Goal: Entertainment & Leisure: Browse casually

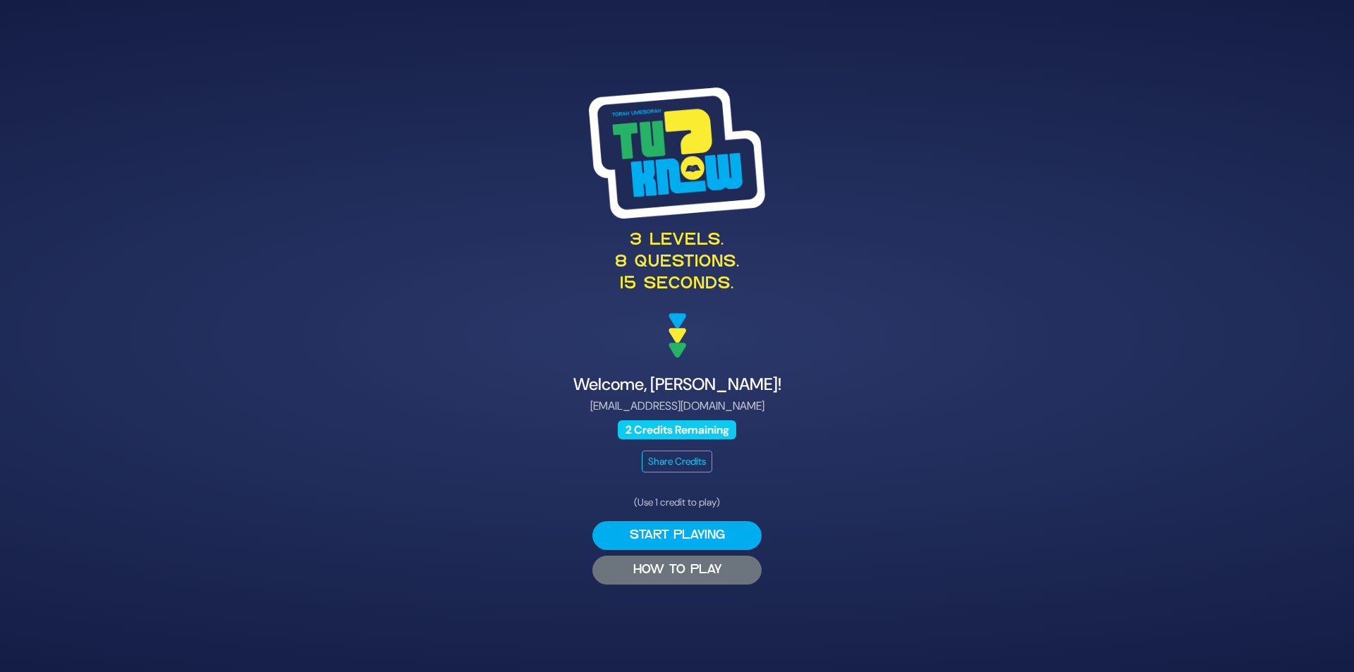
click at [680, 570] on button "HOW TO PLAY" at bounding box center [676, 570] width 169 height 29
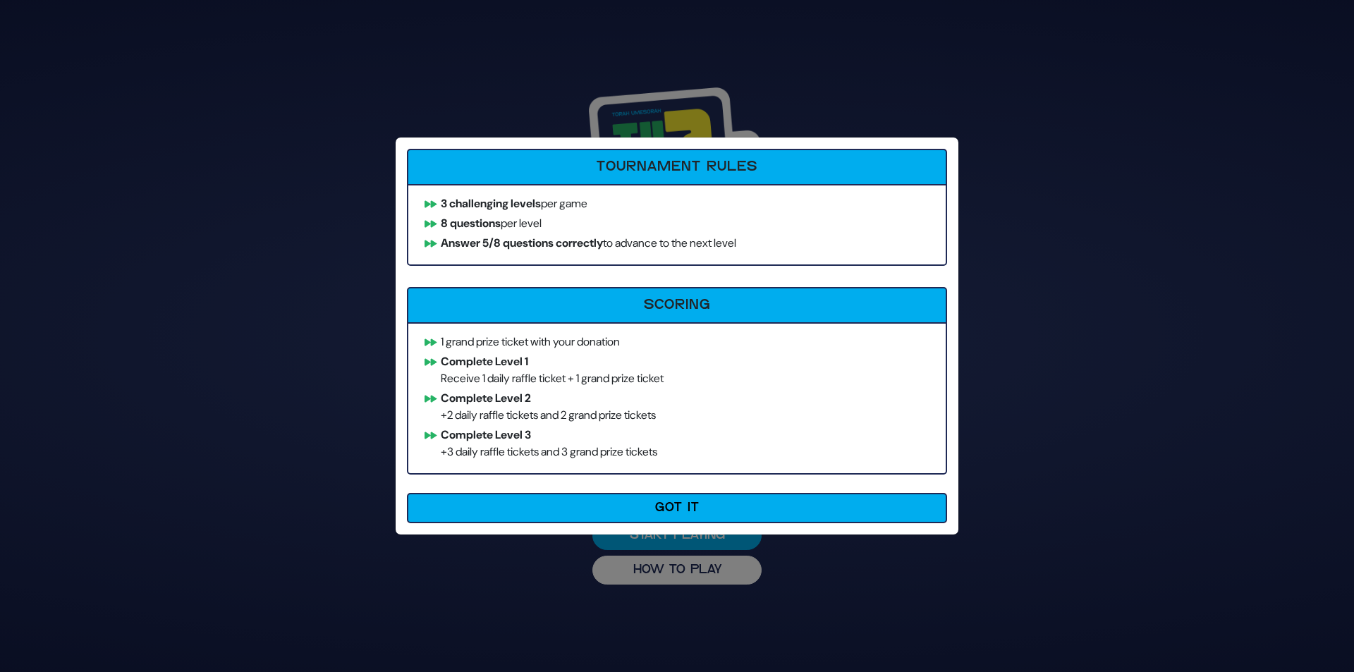
click at [698, 515] on button "Got It" at bounding box center [677, 508] width 540 height 30
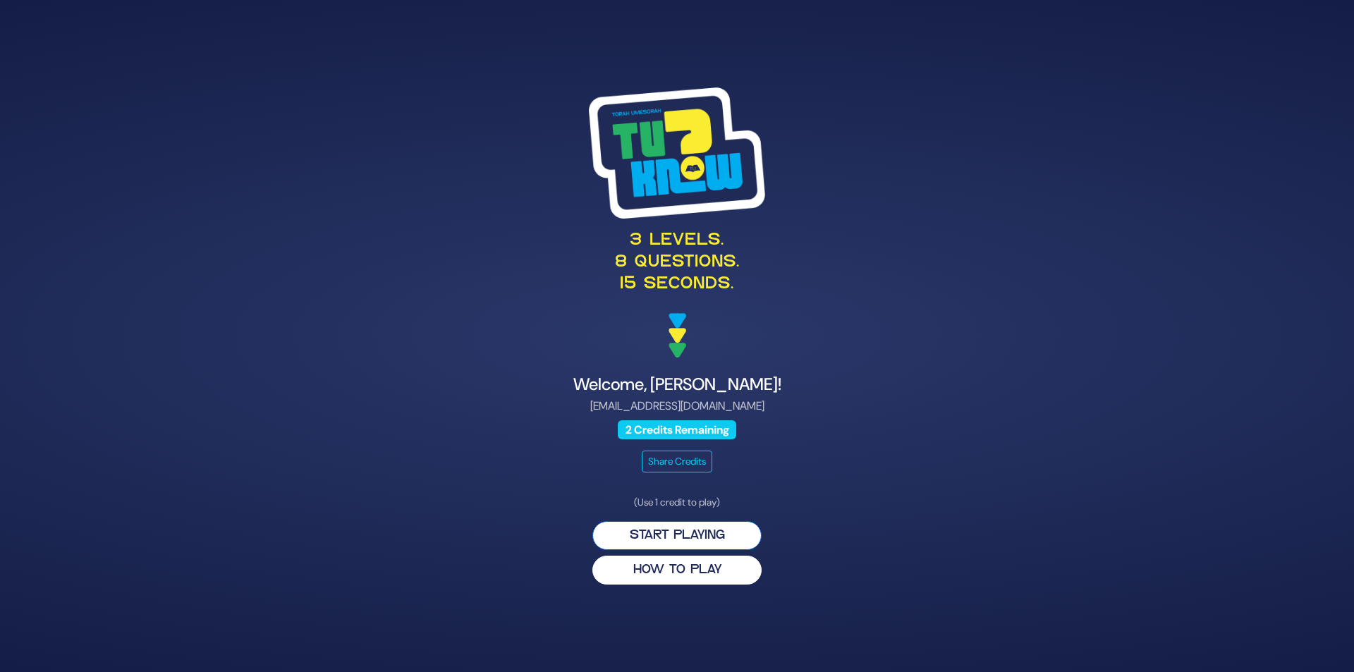
click at [682, 532] on button "Start Playing" at bounding box center [676, 535] width 169 height 29
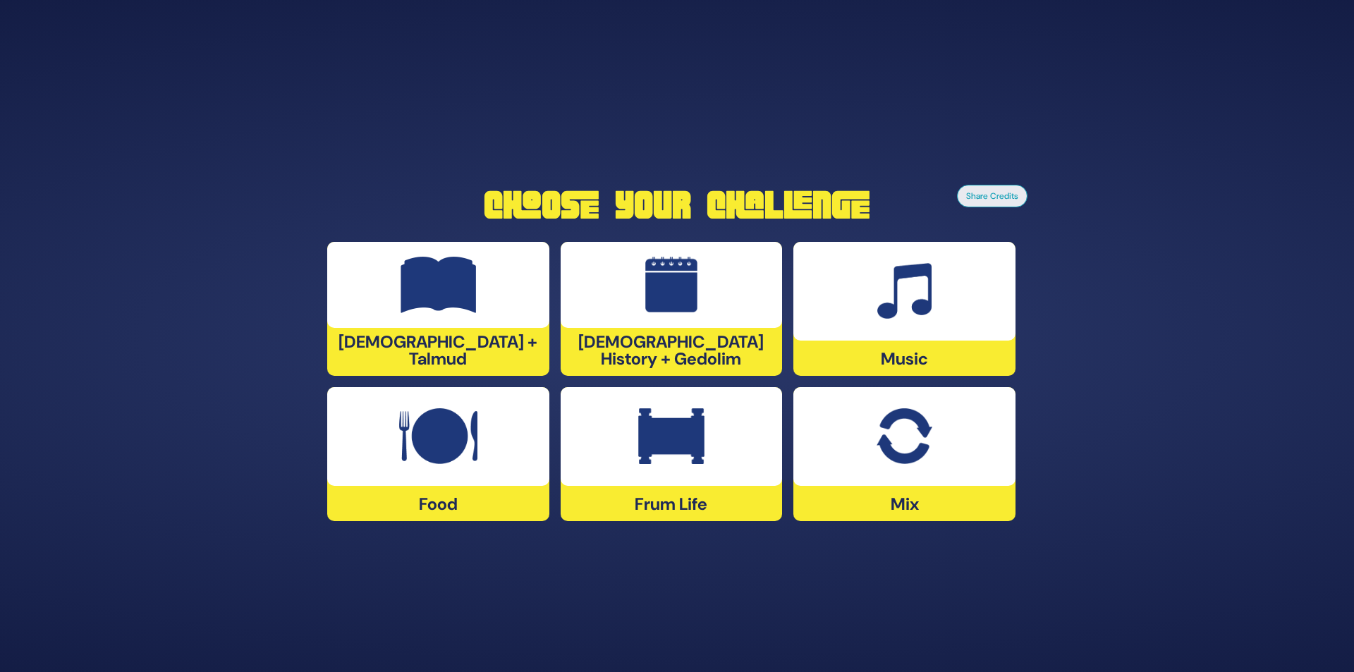
click at [681, 438] on img at bounding box center [671, 436] width 66 height 56
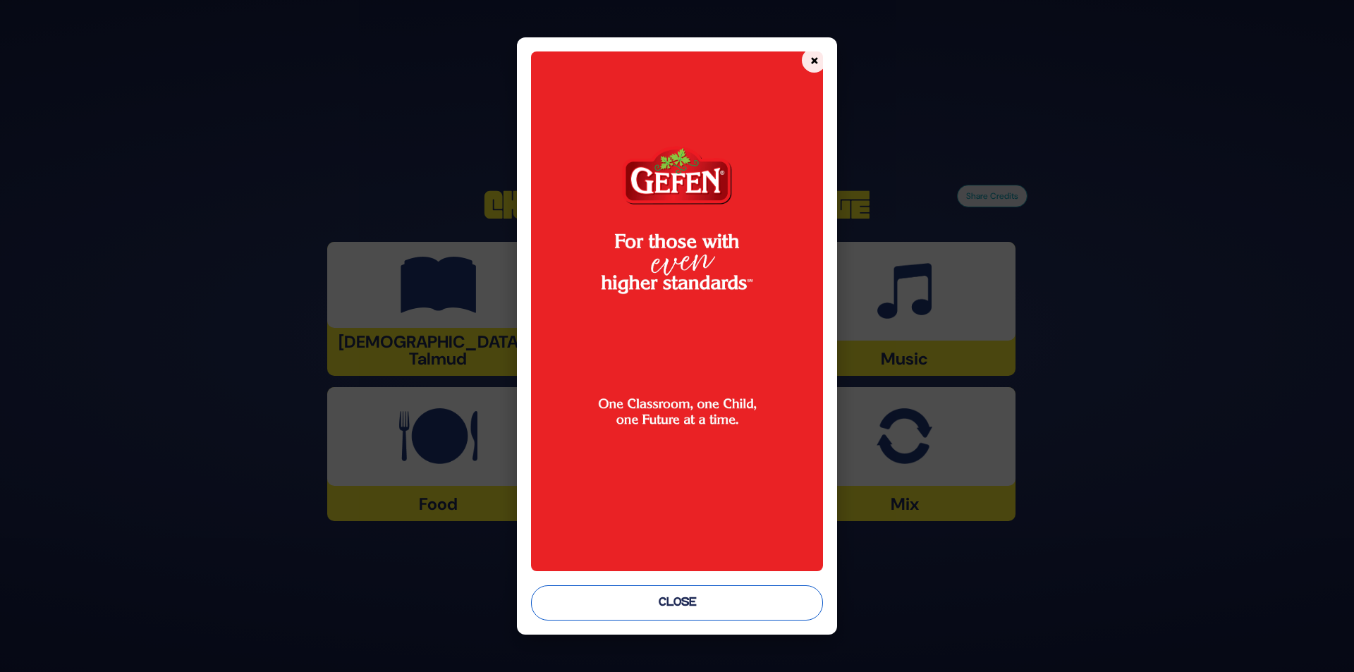
click at [685, 603] on button "Close" at bounding box center [677, 602] width 293 height 35
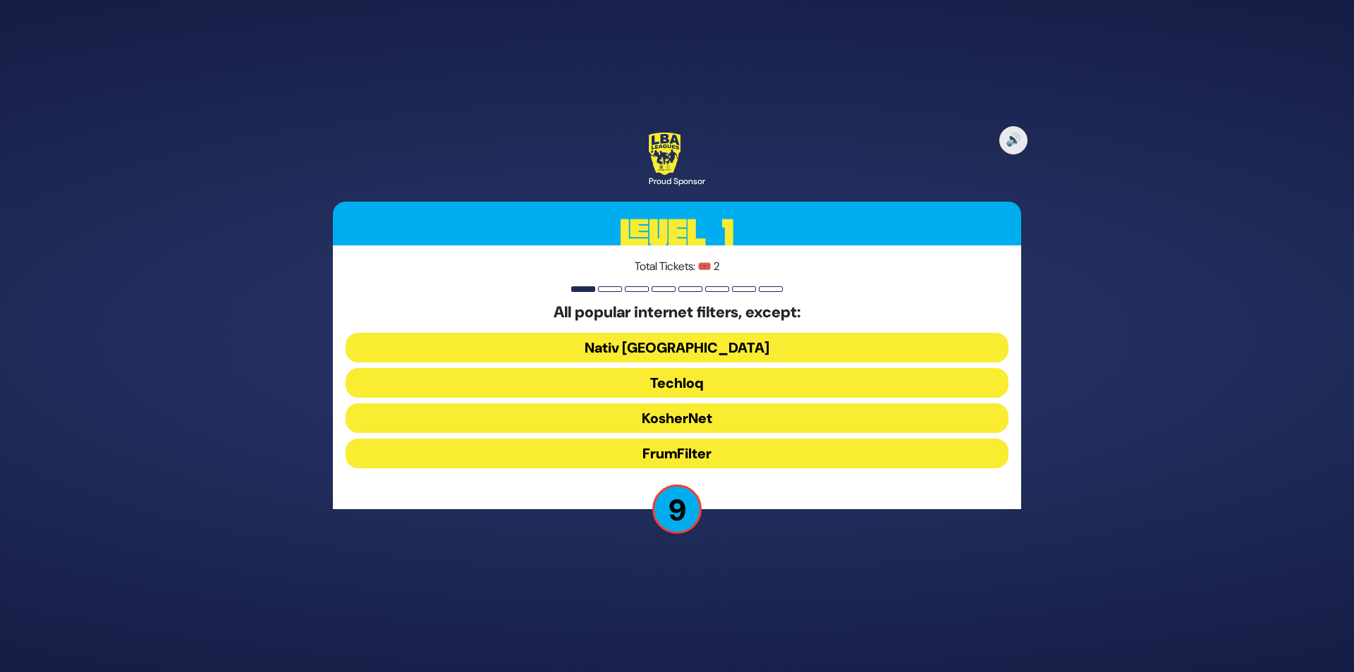
click at [678, 453] on button "FrumFilter" at bounding box center [676, 454] width 663 height 30
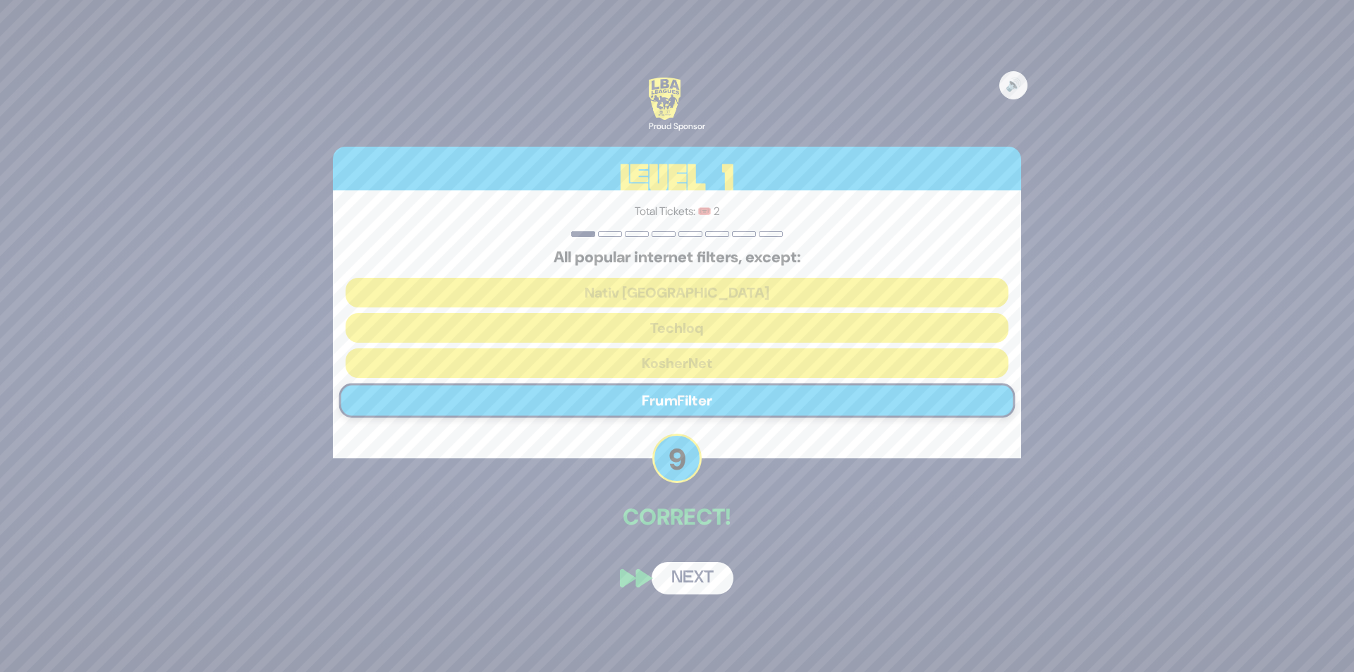
click at [699, 575] on button "Next" at bounding box center [692, 578] width 82 height 32
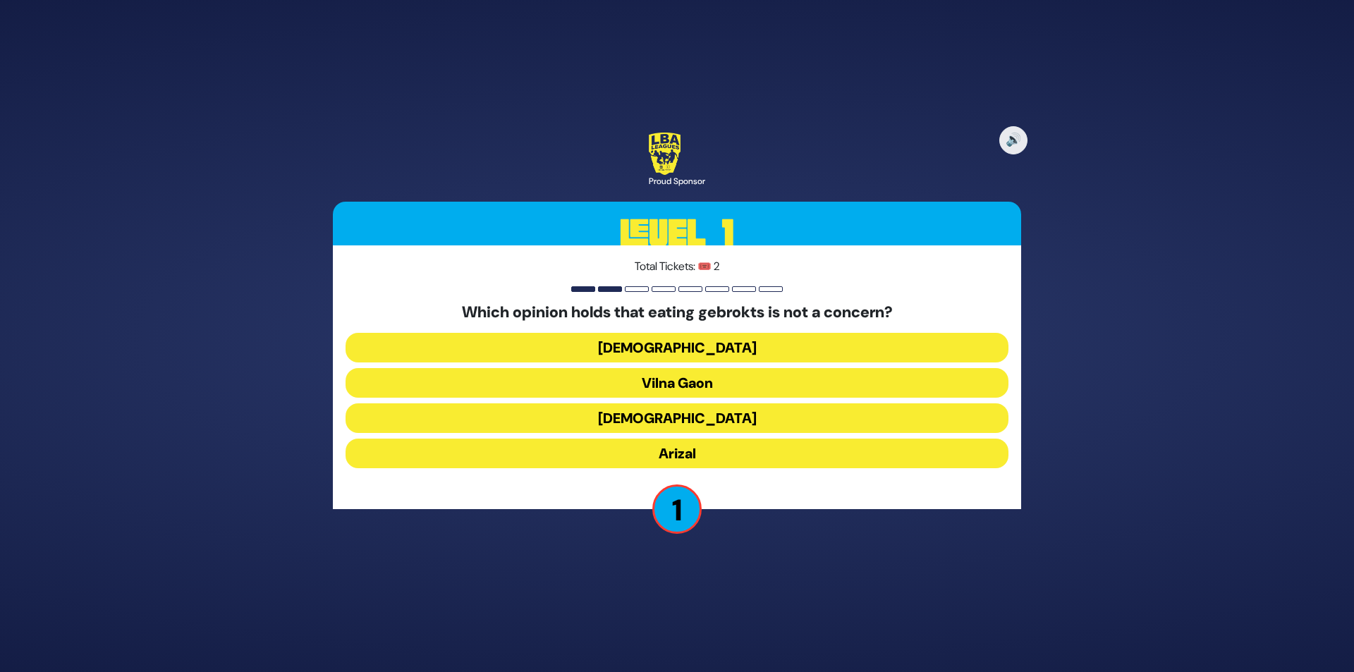
click at [685, 451] on button "Arizal" at bounding box center [676, 454] width 663 height 30
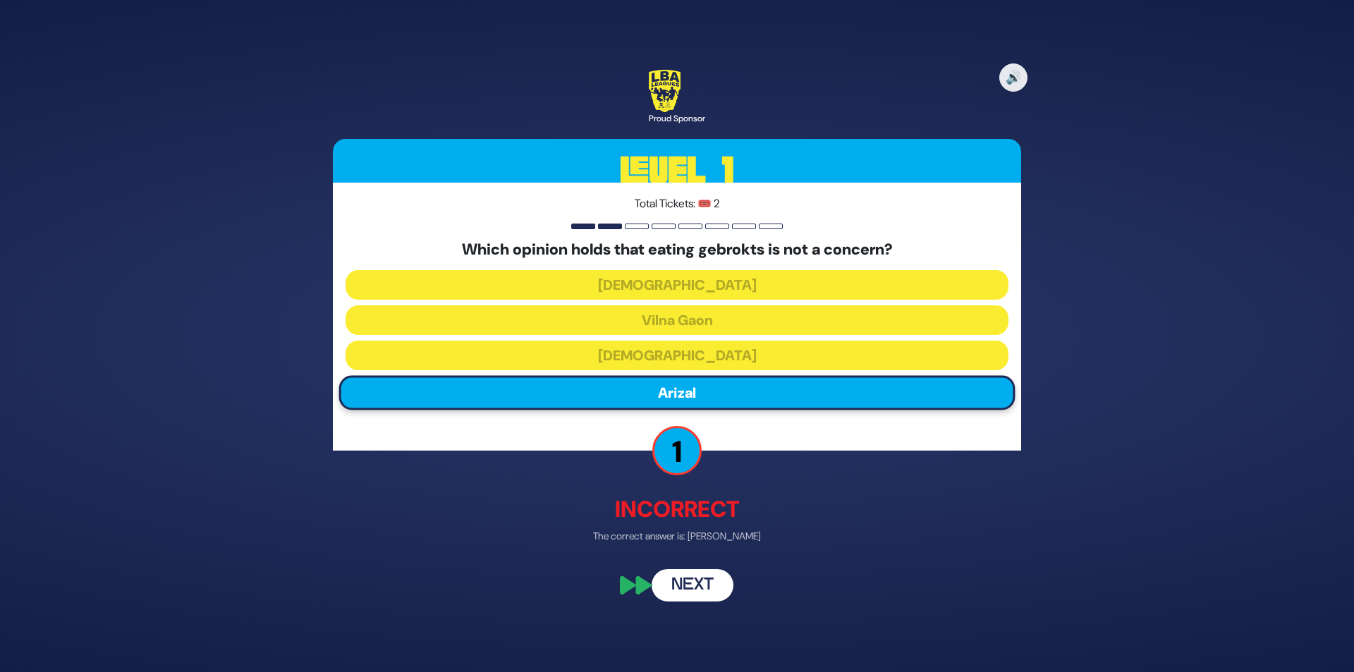
click at [701, 583] on button "Next" at bounding box center [692, 586] width 82 height 32
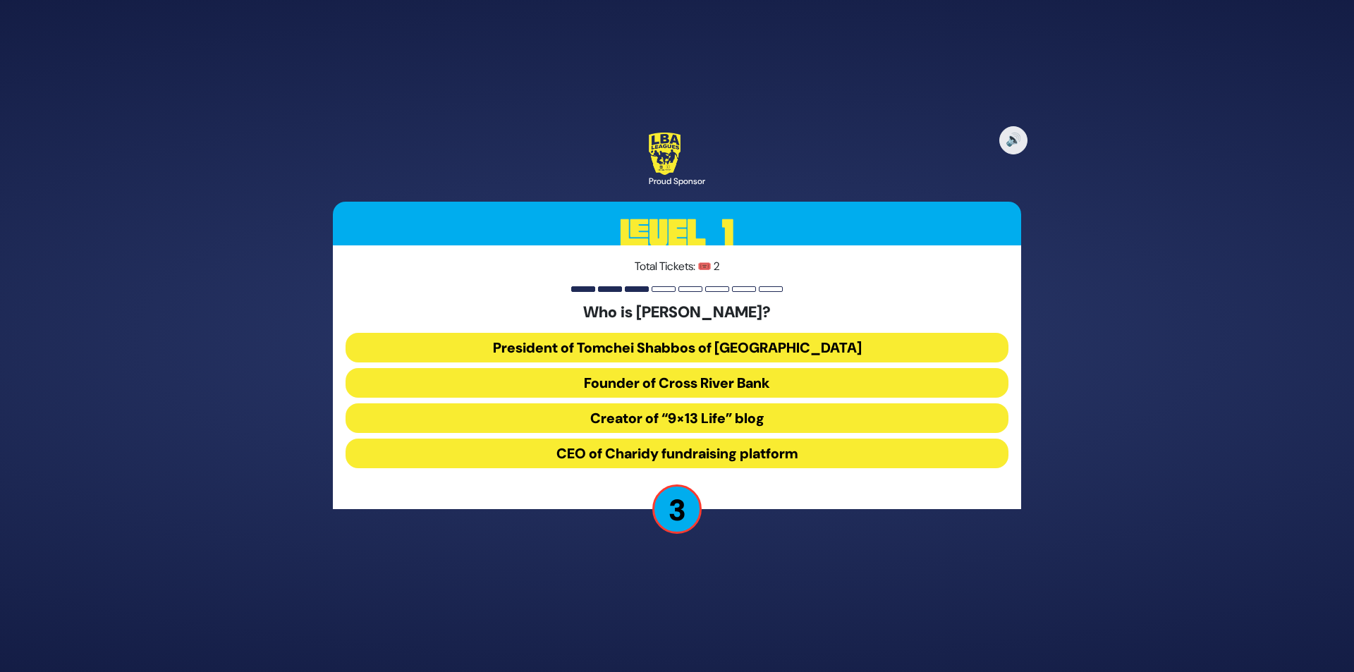
click at [735, 345] on button "President of Tomchei Shabbos of Rockland County" at bounding box center [676, 348] width 663 height 30
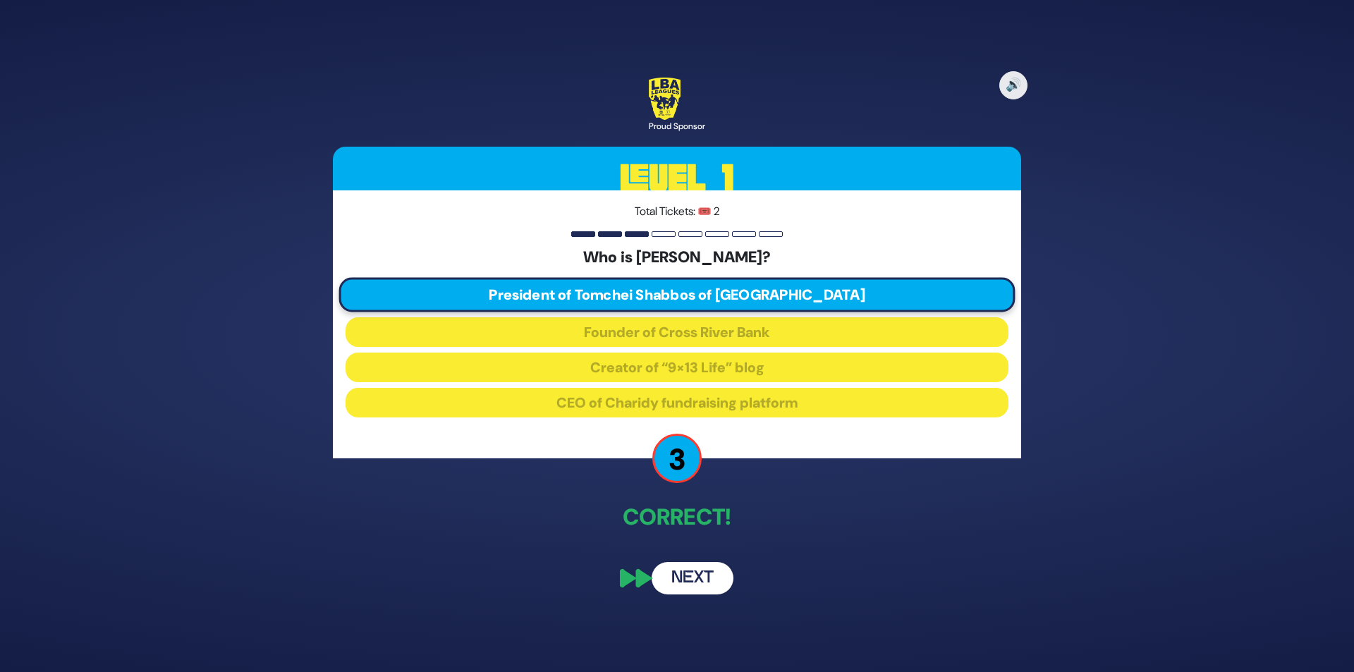
click at [703, 575] on button "Next" at bounding box center [692, 578] width 82 height 32
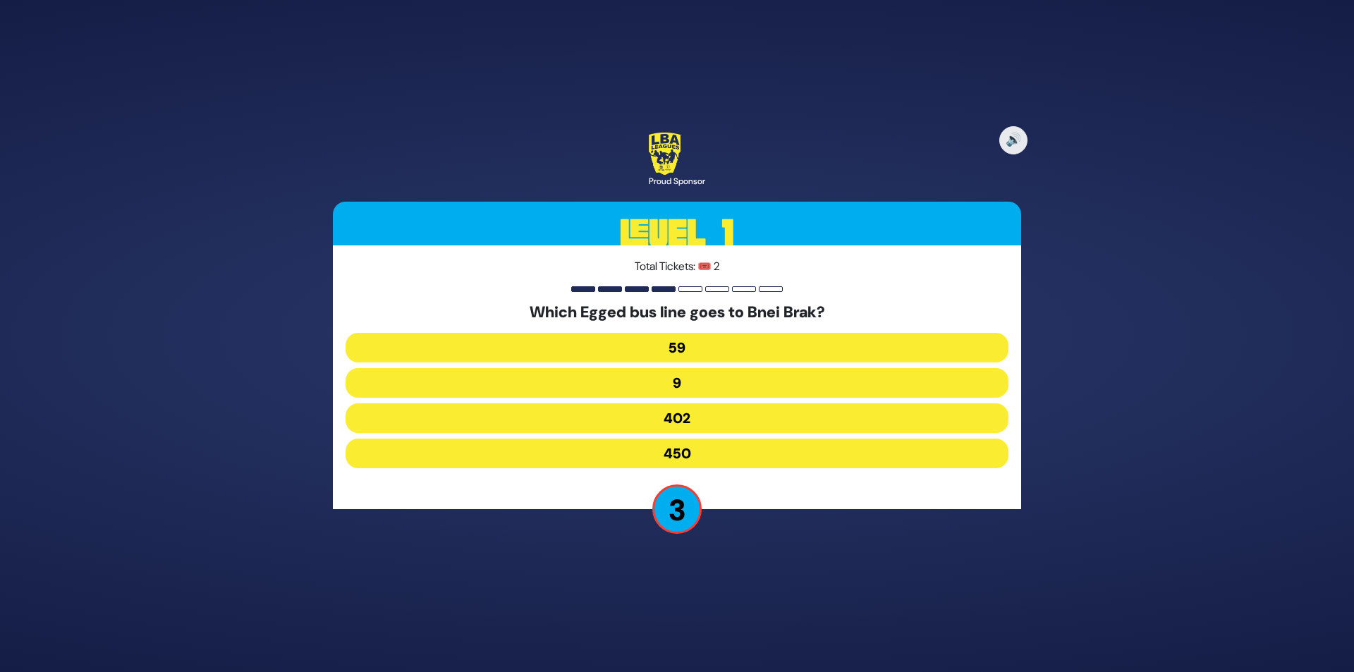
click at [710, 417] on button "402" at bounding box center [676, 418] width 663 height 30
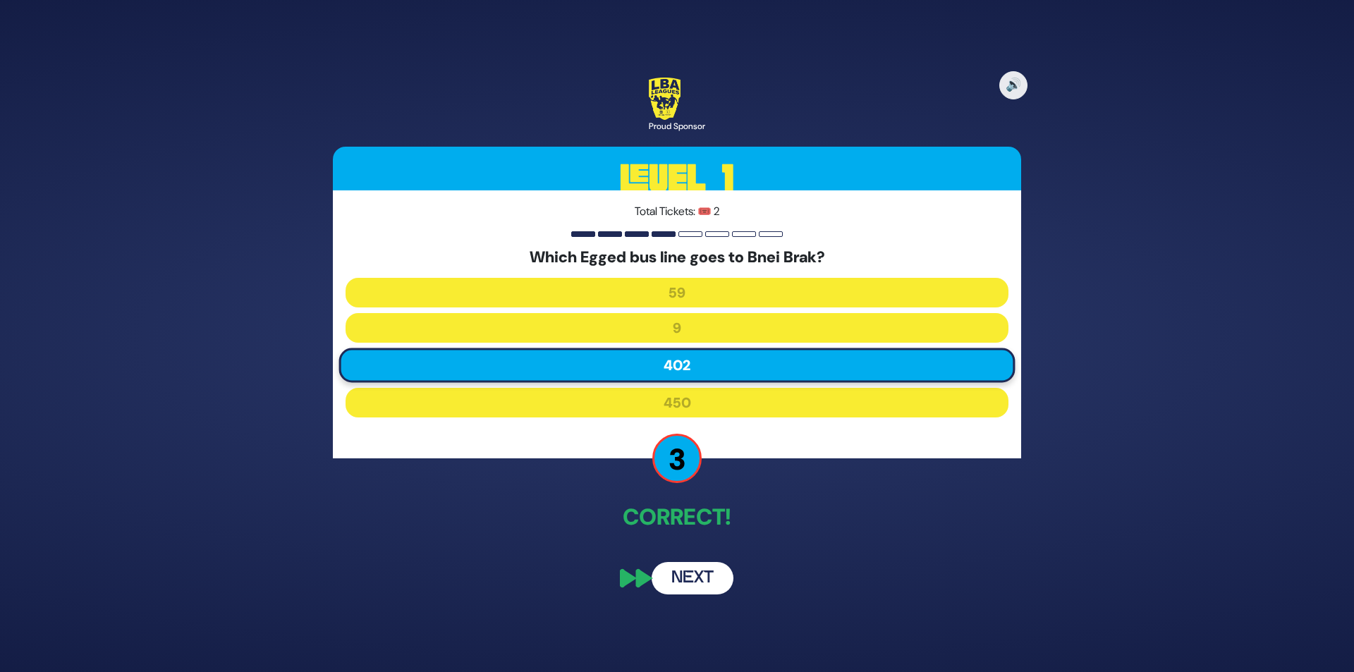
click at [686, 572] on button "Next" at bounding box center [692, 578] width 82 height 32
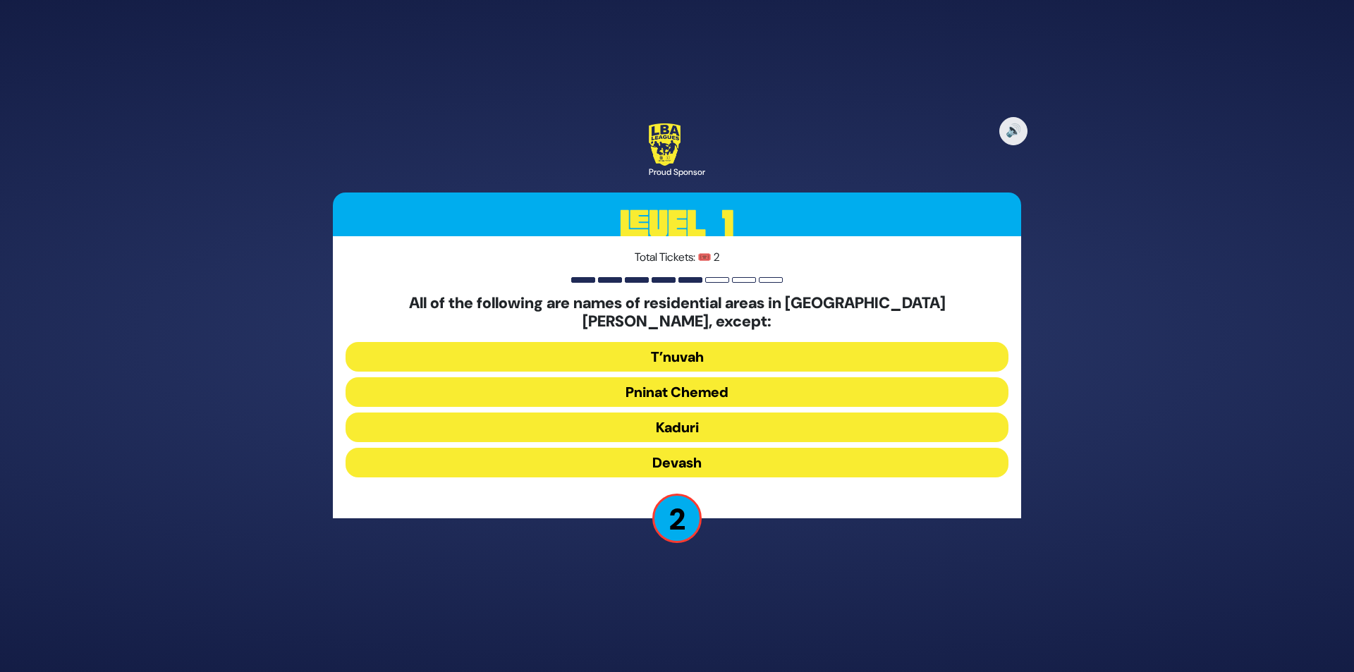
click at [711, 344] on button "T’nuvah" at bounding box center [676, 357] width 663 height 30
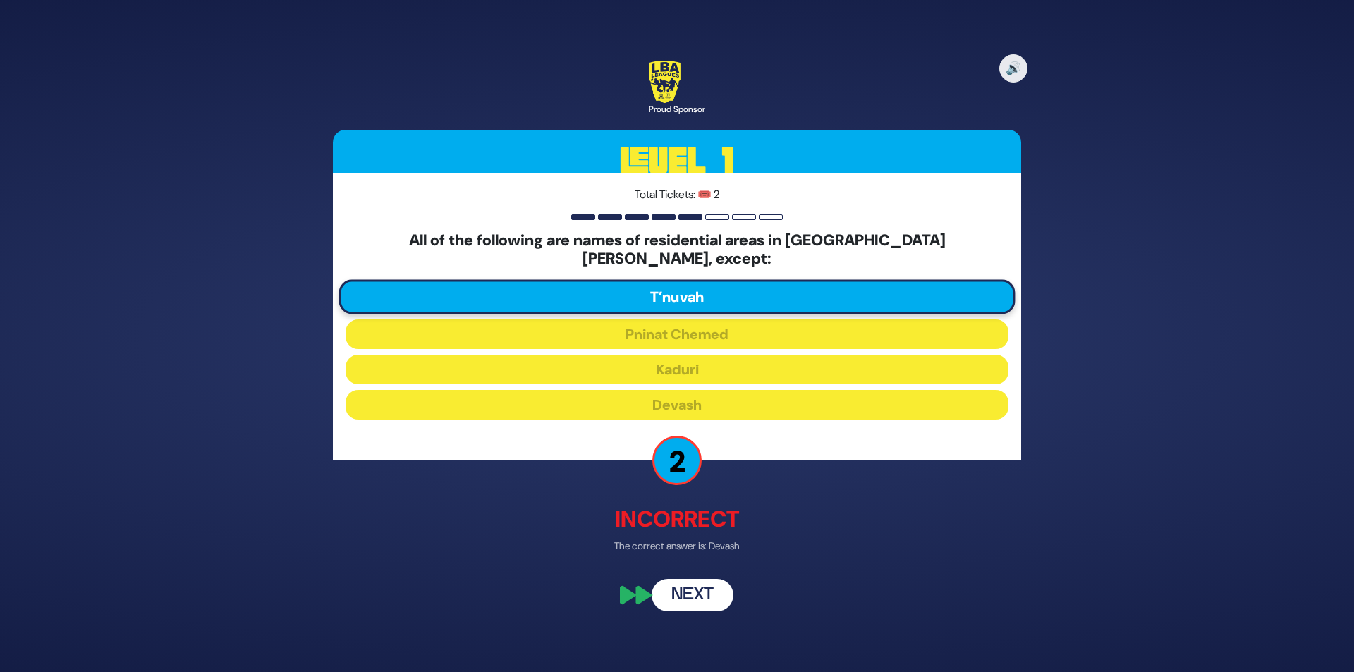
click at [693, 581] on button "Next" at bounding box center [692, 595] width 82 height 32
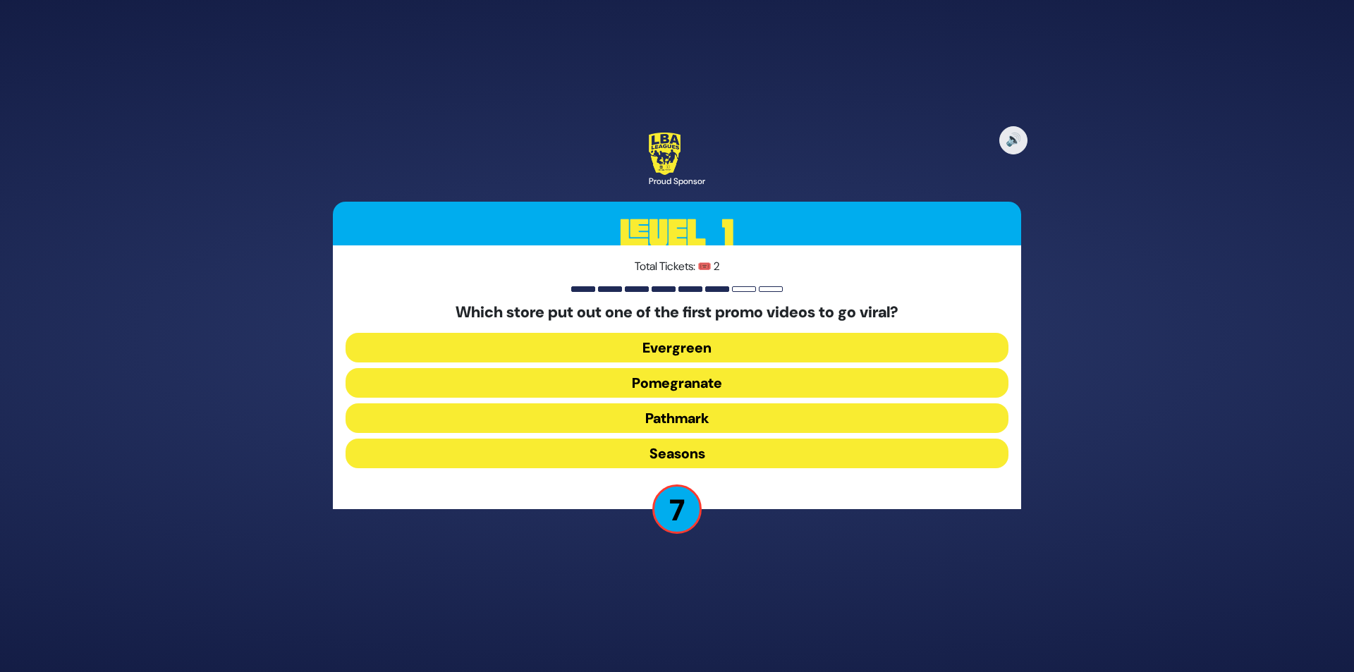
click at [709, 380] on button "Pomegranate" at bounding box center [676, 383] width 663 height 30
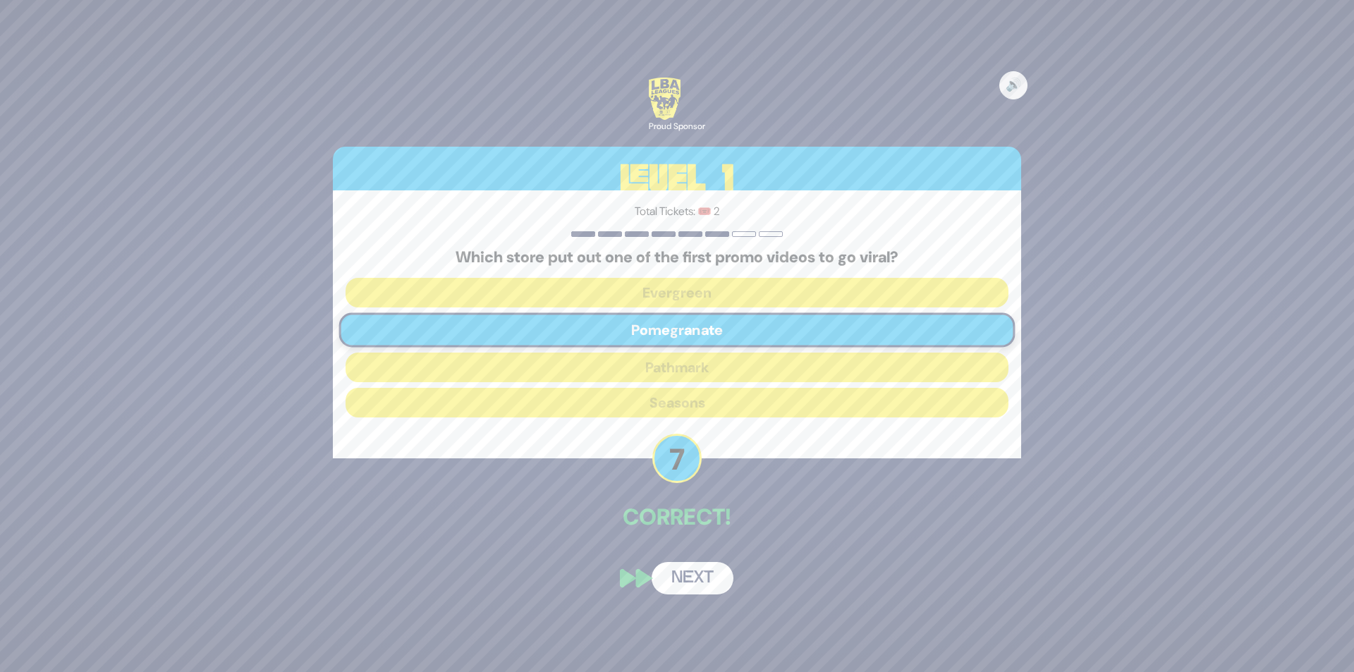
click at [702, 577] on button "Next" at bounding box center [692, 578] width 82 height 32
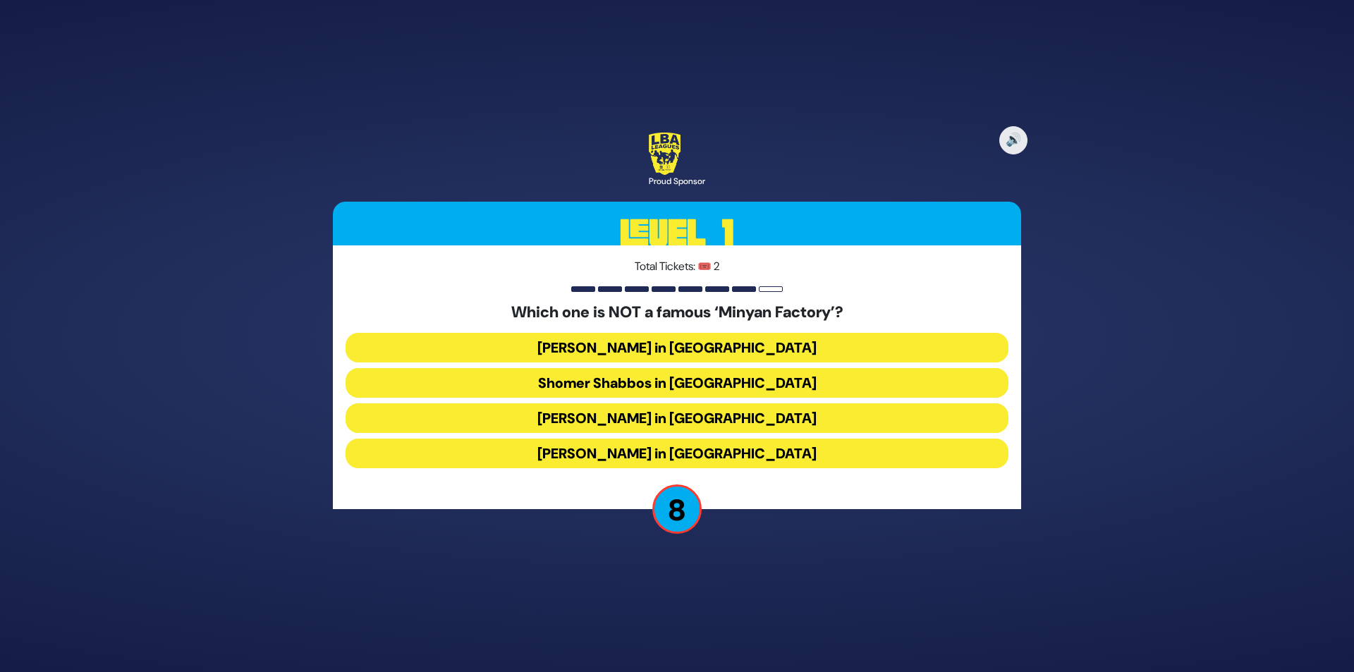
click at [628, 453] on button "Bais Dovid in Lakewood" at bounding box center [676, 454] width 663 height 30
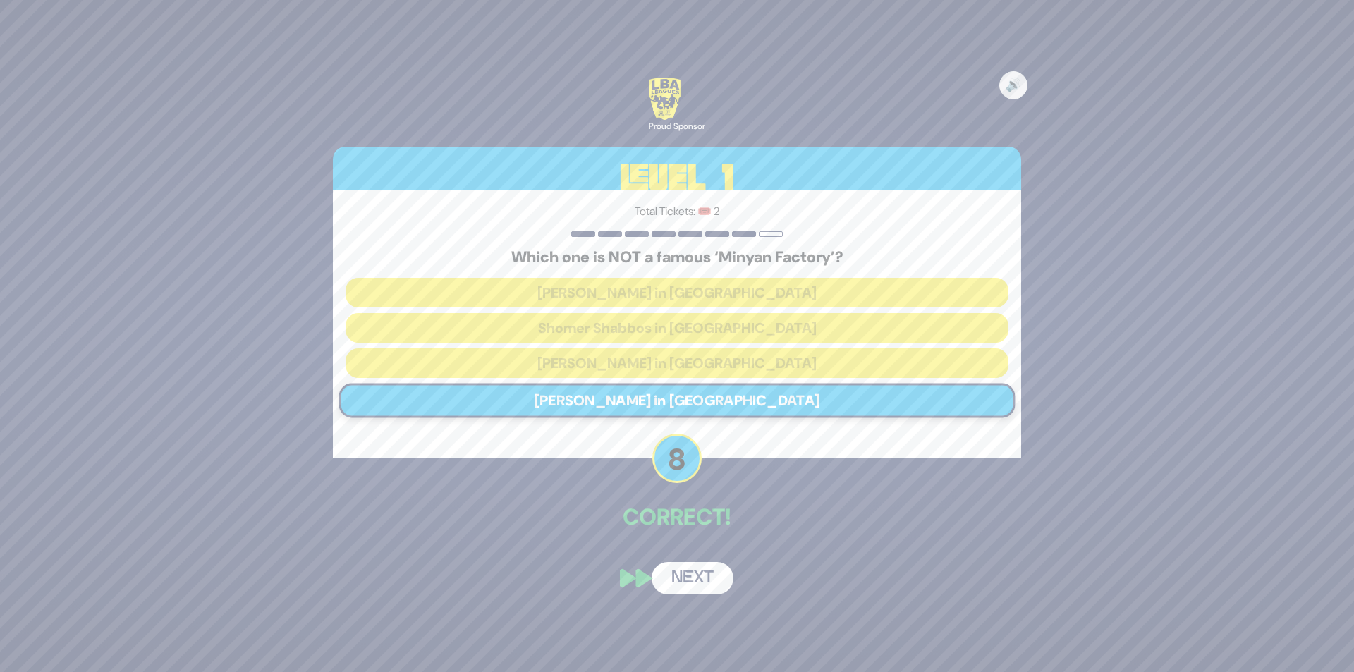
click at [699, 573] on button "Next" at bounding box center [692, 578] width 82 height 32
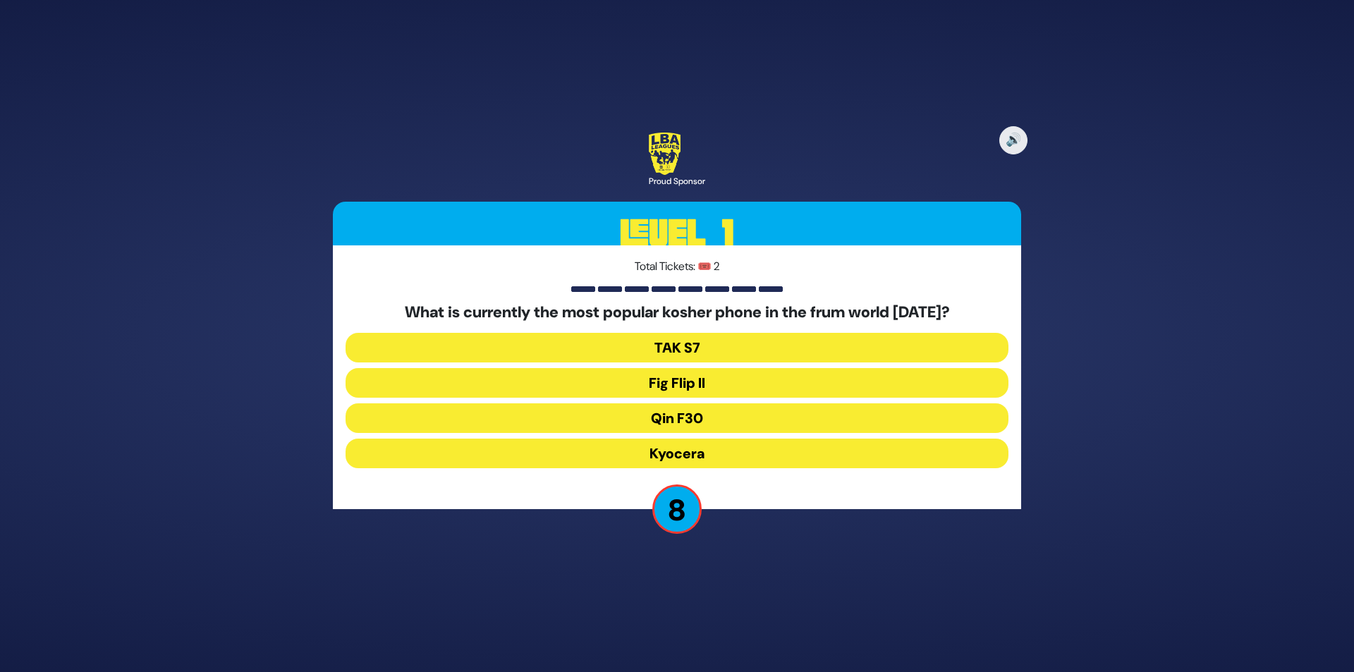
click at [708, 384] on button "Fig Flip II" at bounding box center [676, 383] width 663 height 30
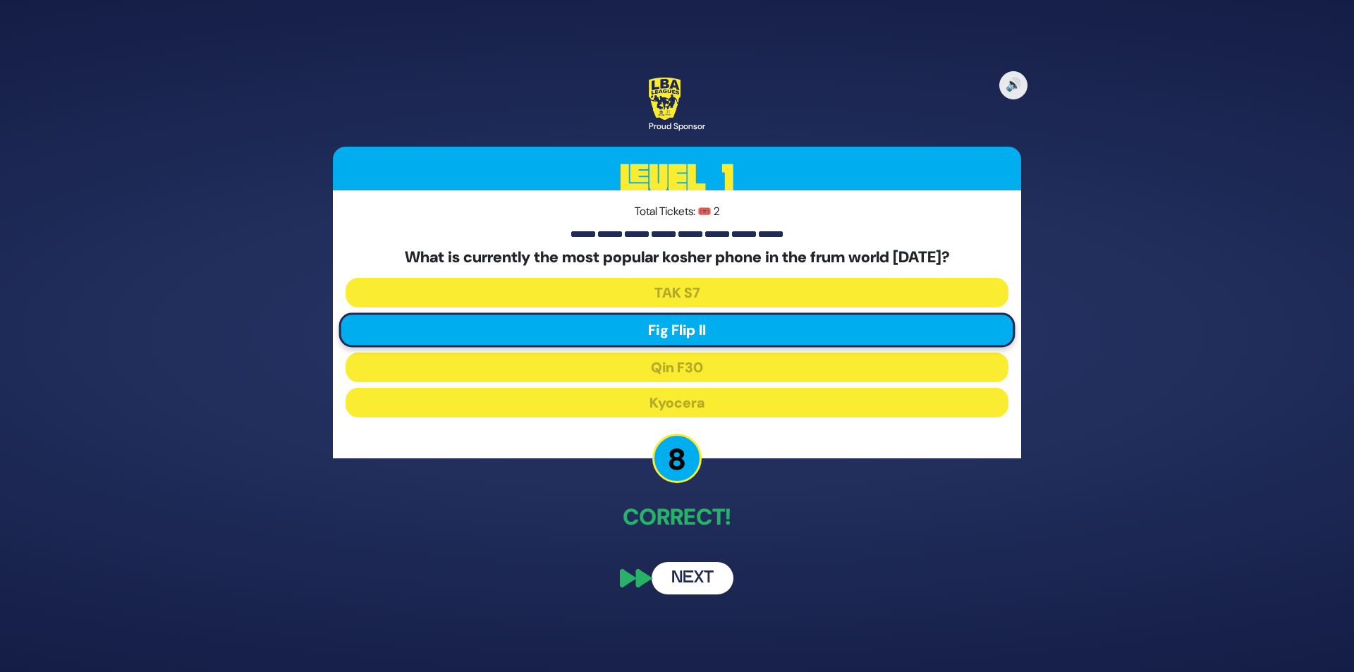
click at [696, 580] on button "Next" at bounding box center [692, 578] width 82 height 32
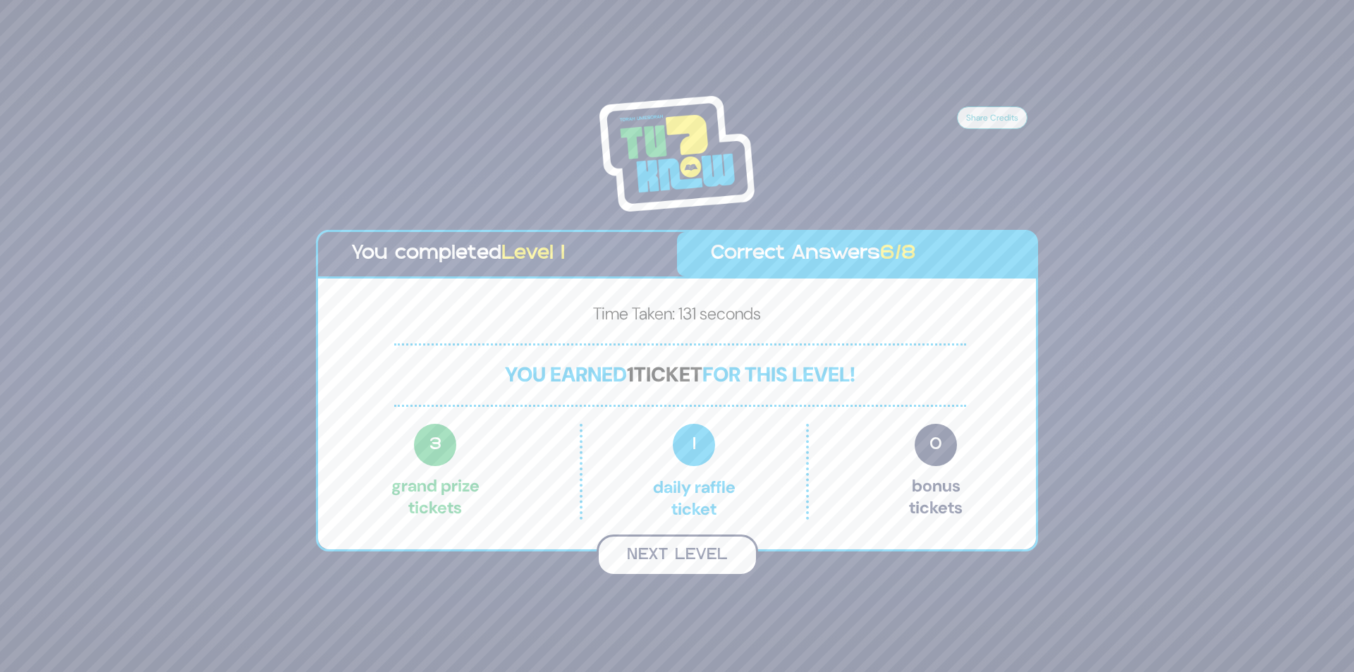
click at [673, 553] on button "Next Level" at bounding box center [676, 555] width 161 height 42
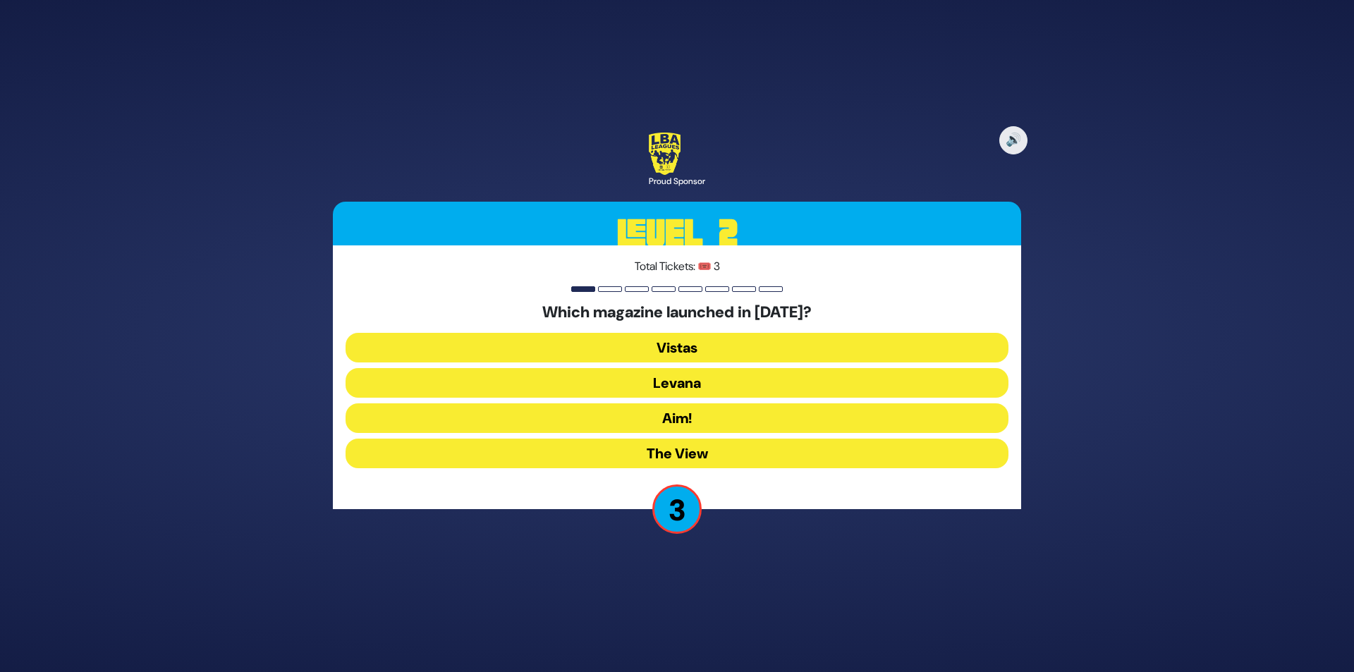
click at [718, 448] on button "The View" at bounding box center [676, 454] width 663 height 30
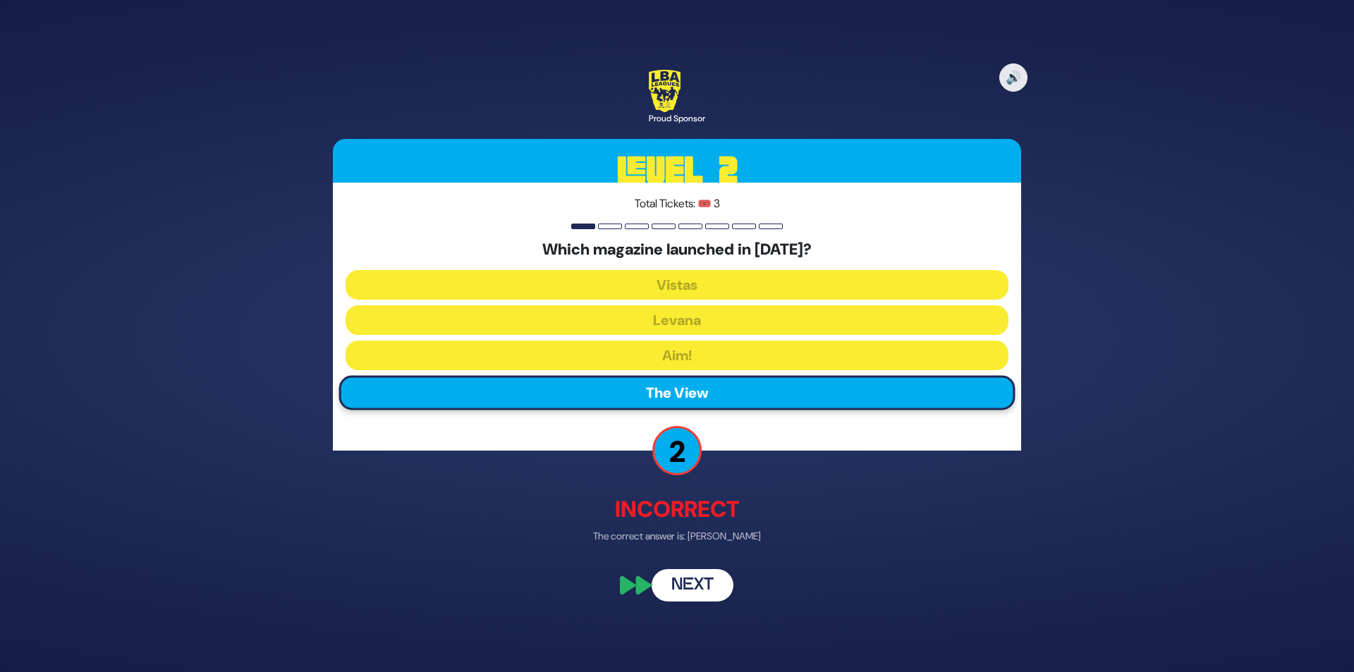
click at [706, 585] on button "Next" at bounding box center [692, 586] width 82 height 32
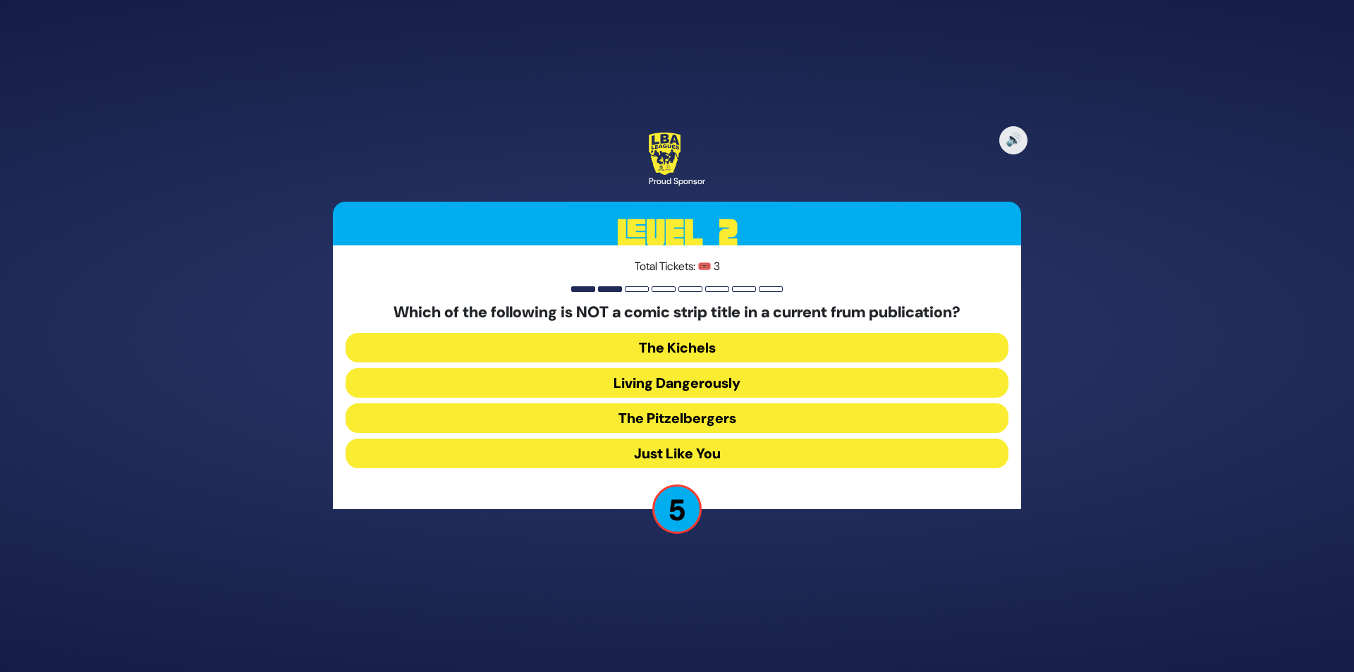
click at [733, 417] on button "The Pitzelbergers" at bounding box center [676, 418] width 663 height 30
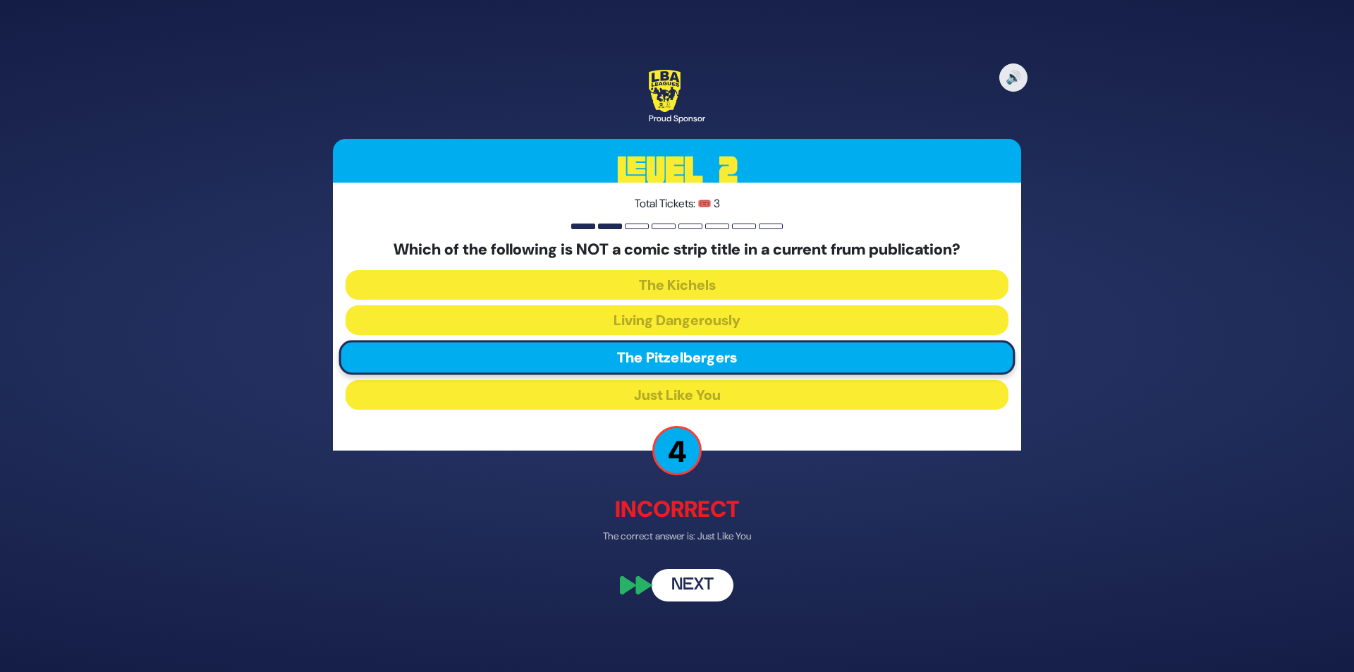
click at [700, 581] on button "Next" at bounding box center [692, 586] width 82 height 32
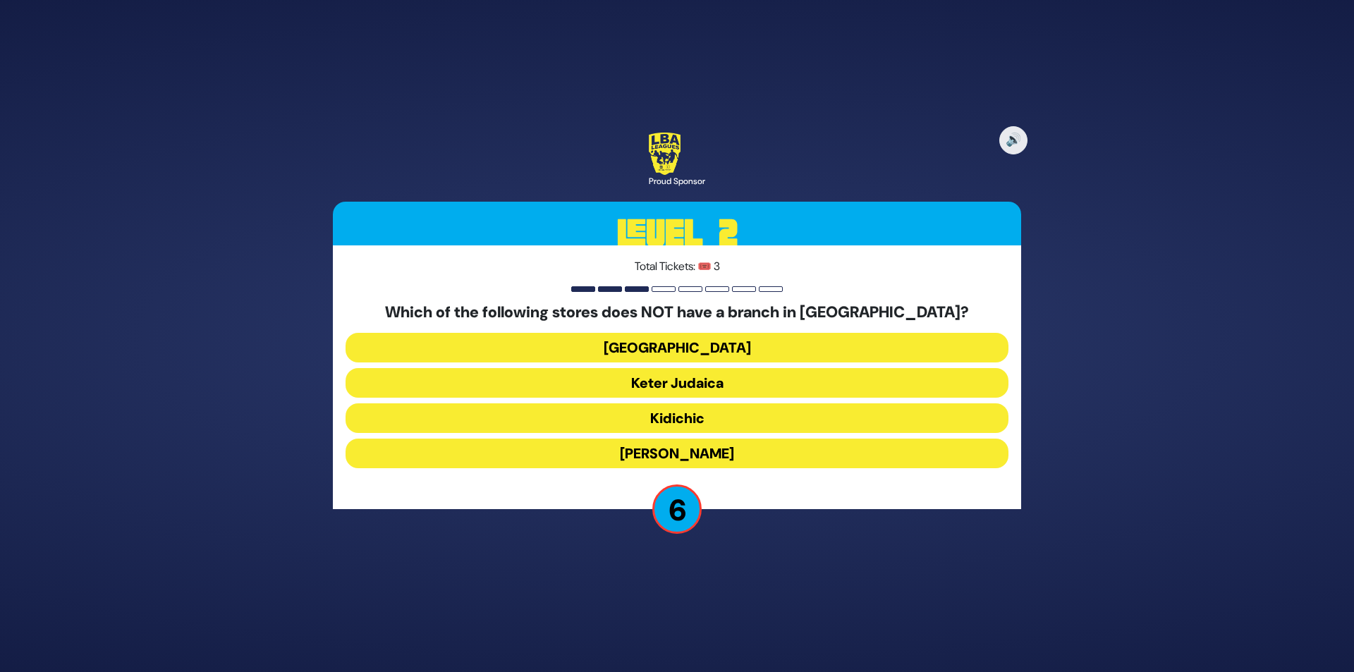
click at [710, 344] on button "Shell Station" at bounding box center [676, 348] width 663 height 30
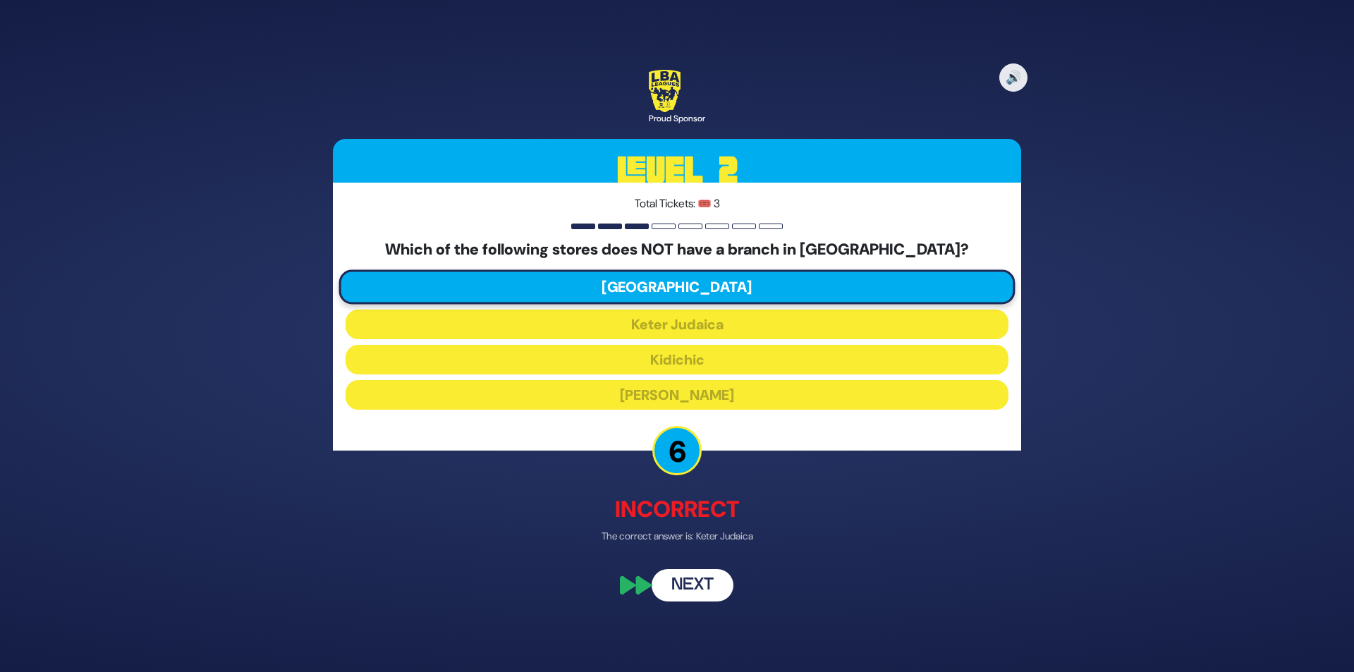
click at [691, 587] on button "Next" at bounding box center [692, 586] width 82 height 32
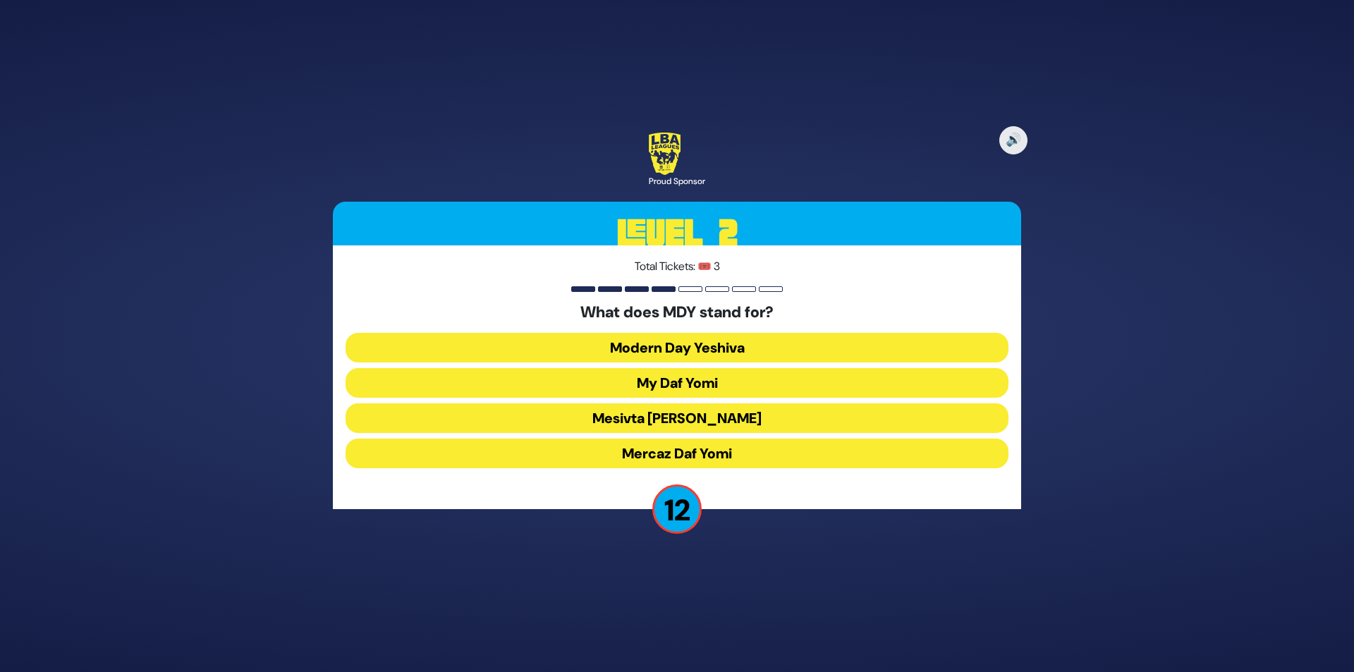
click at [703, 453] on button "Mercaz Daf Yomi" at bounding box center [676, 454] width 663 height 30
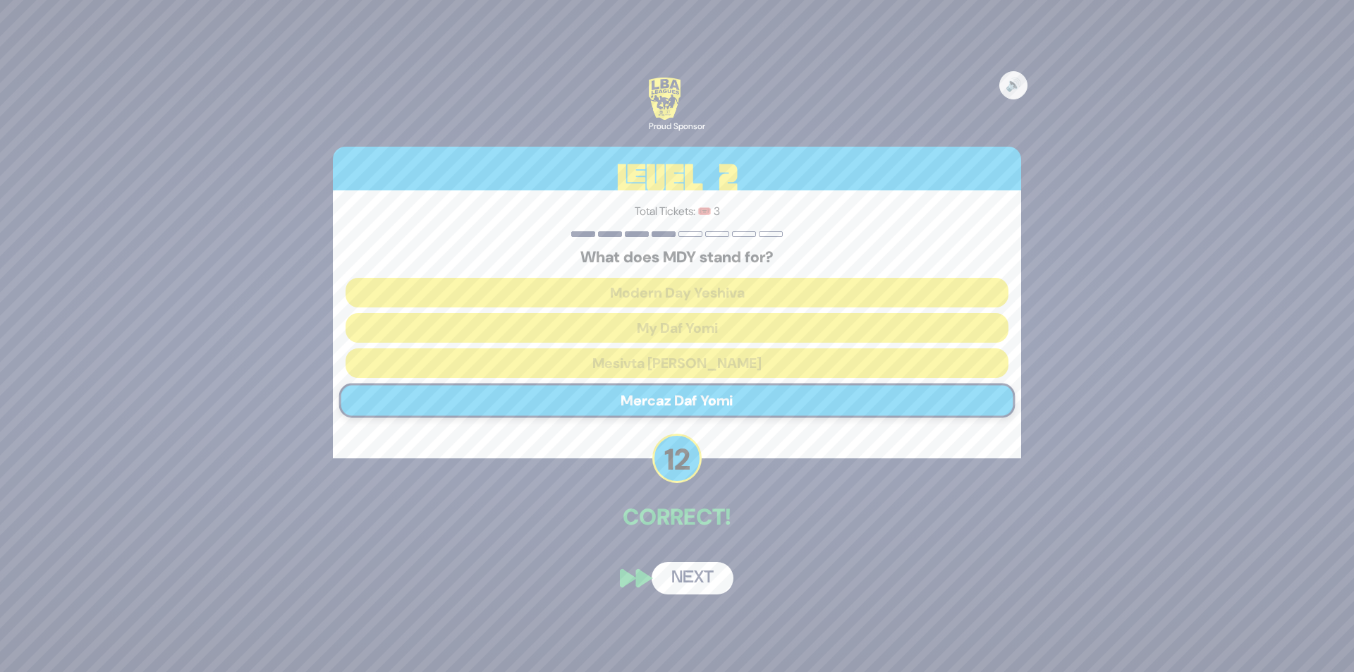
click at [694, 579] on button "Next" at bounding box center [692, 578] width 82 height 32
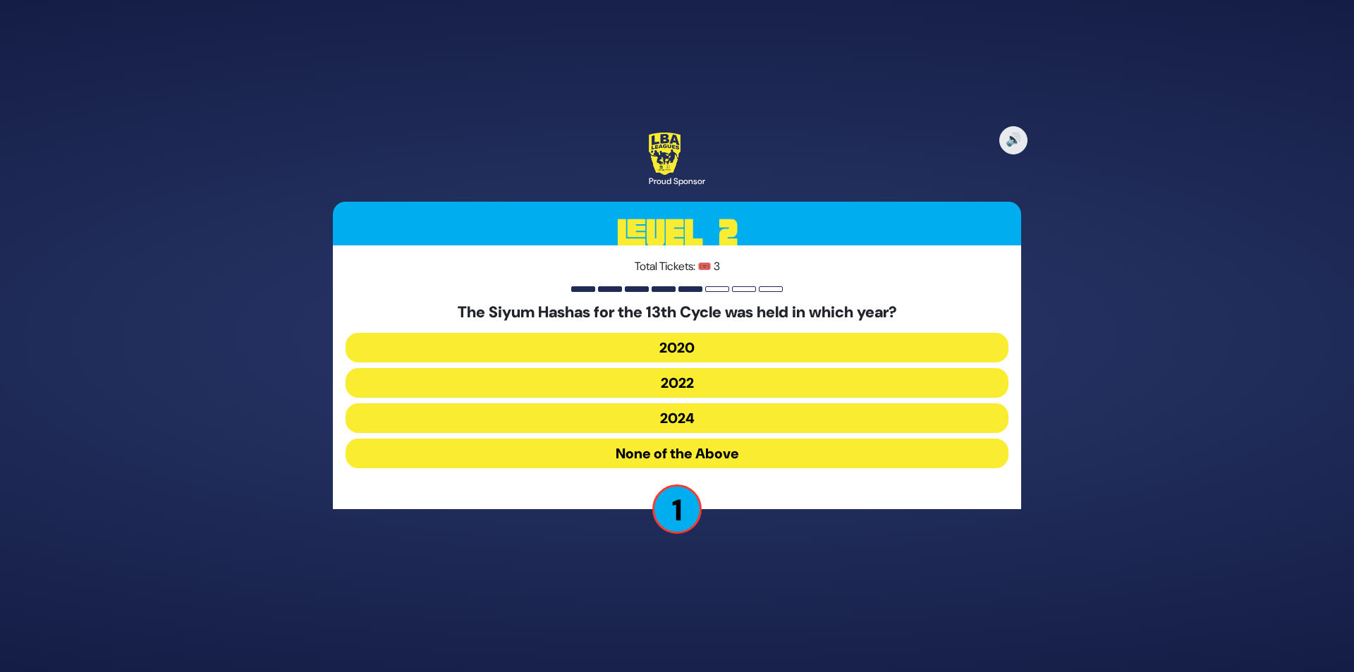
click at [706, 349] on button "2020" at bounding box center [676, 348] width 663 height 30
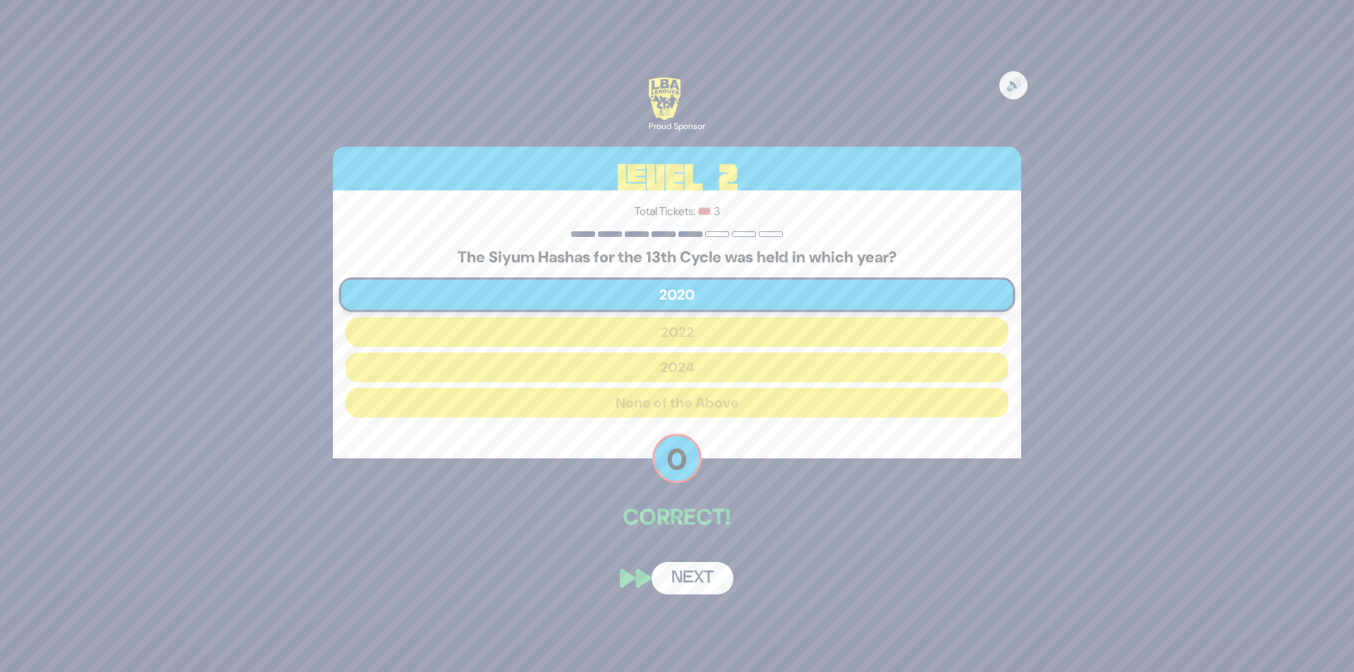
click at [693, 575] on button "Next" at bounding box center [692, 578] width 82 height 32
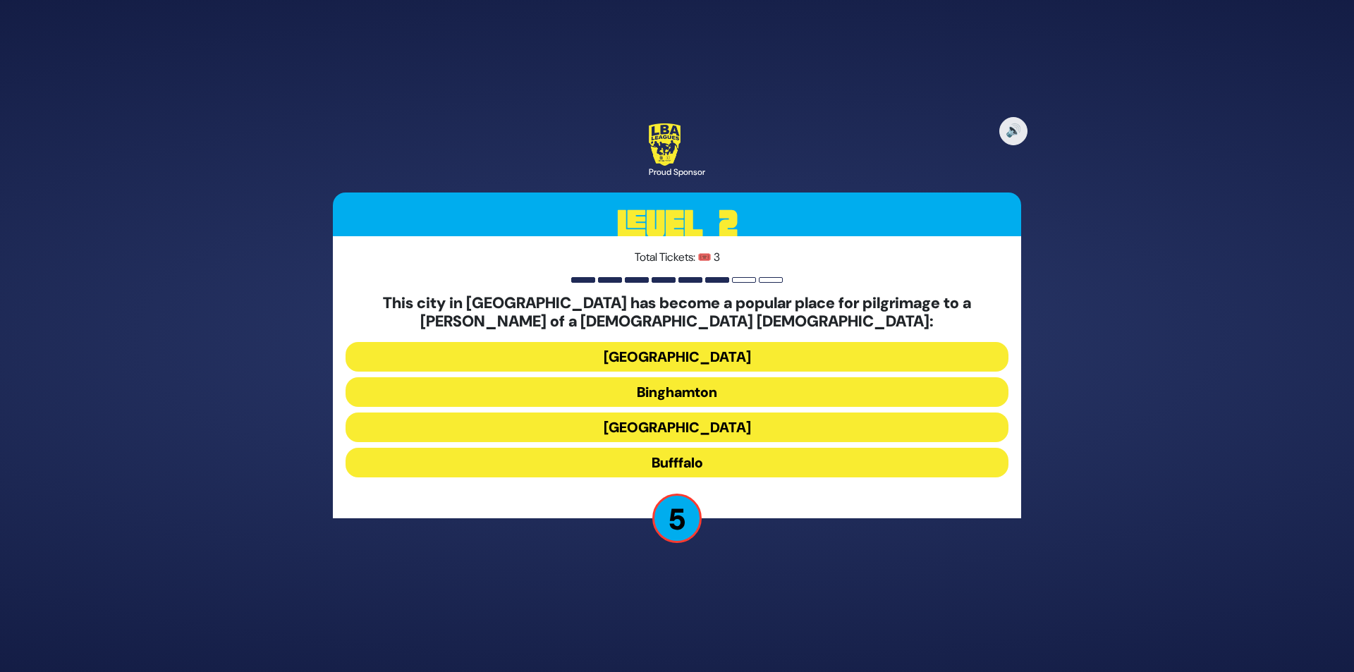
click at [692, 427] on button "Rochester" at bounding box center [676, 427] width 663 height 30
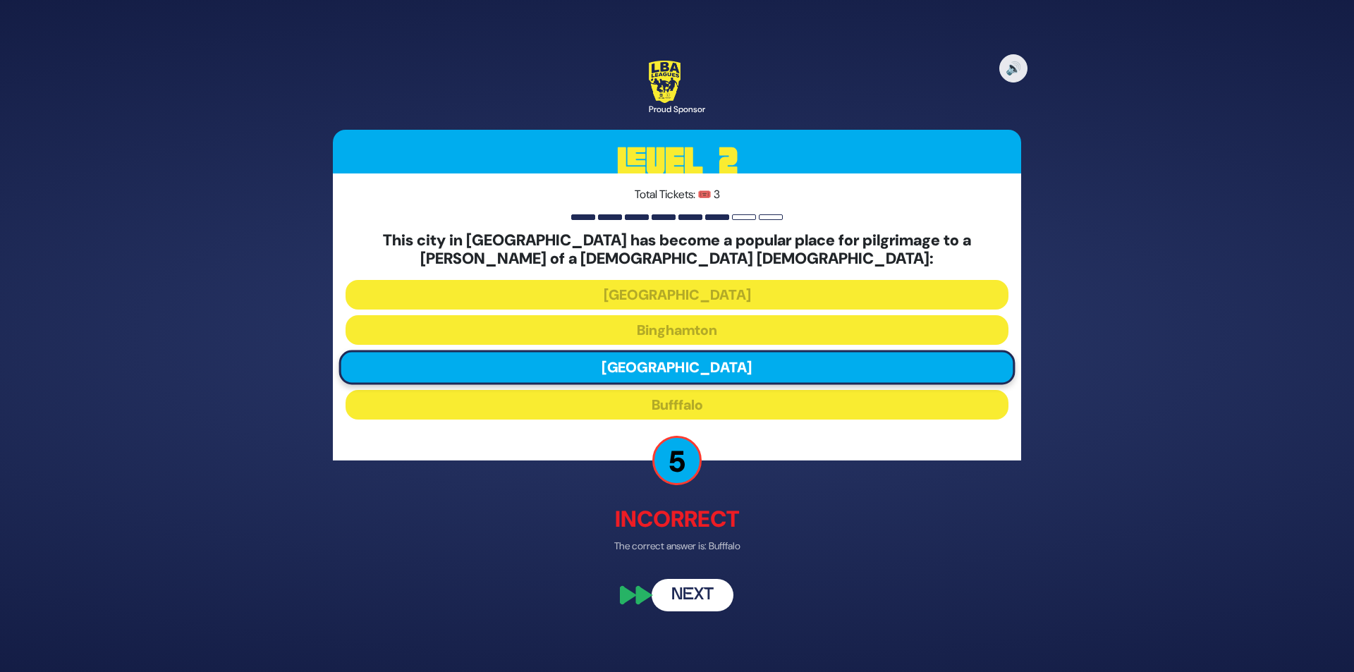
click at [694, 597] on button "Next" at bounding box center [692, 595] width 82 height 32
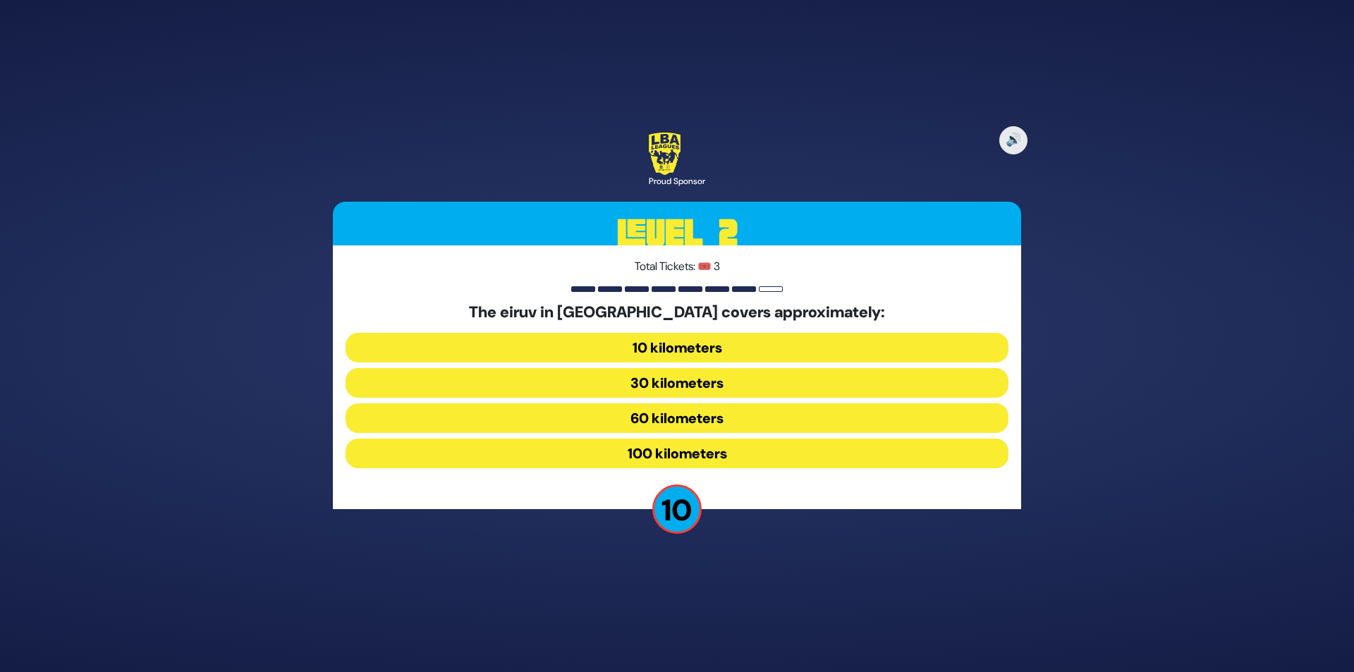
click at [670, 417] on button "60 kilometers" at bounding box center [676, 418] width 663 height 30
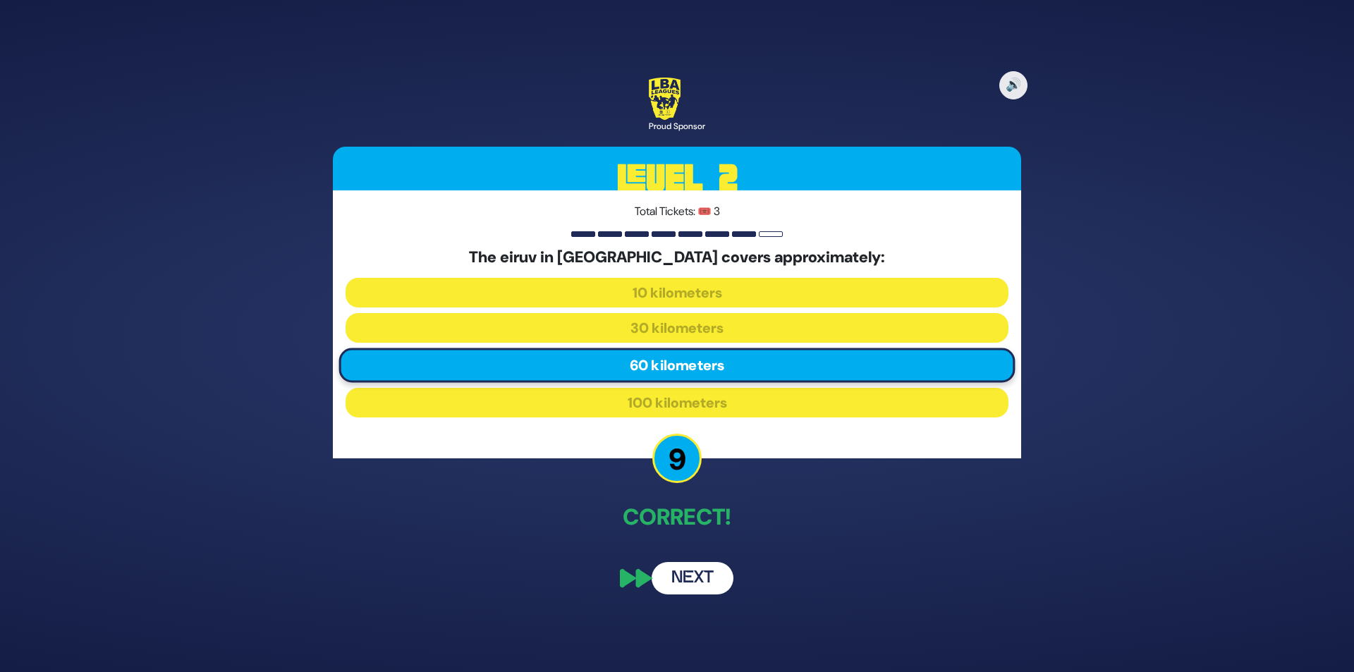
click at [696, 570] on button "Next" at bounding box center [692, 578] width 82 height 32
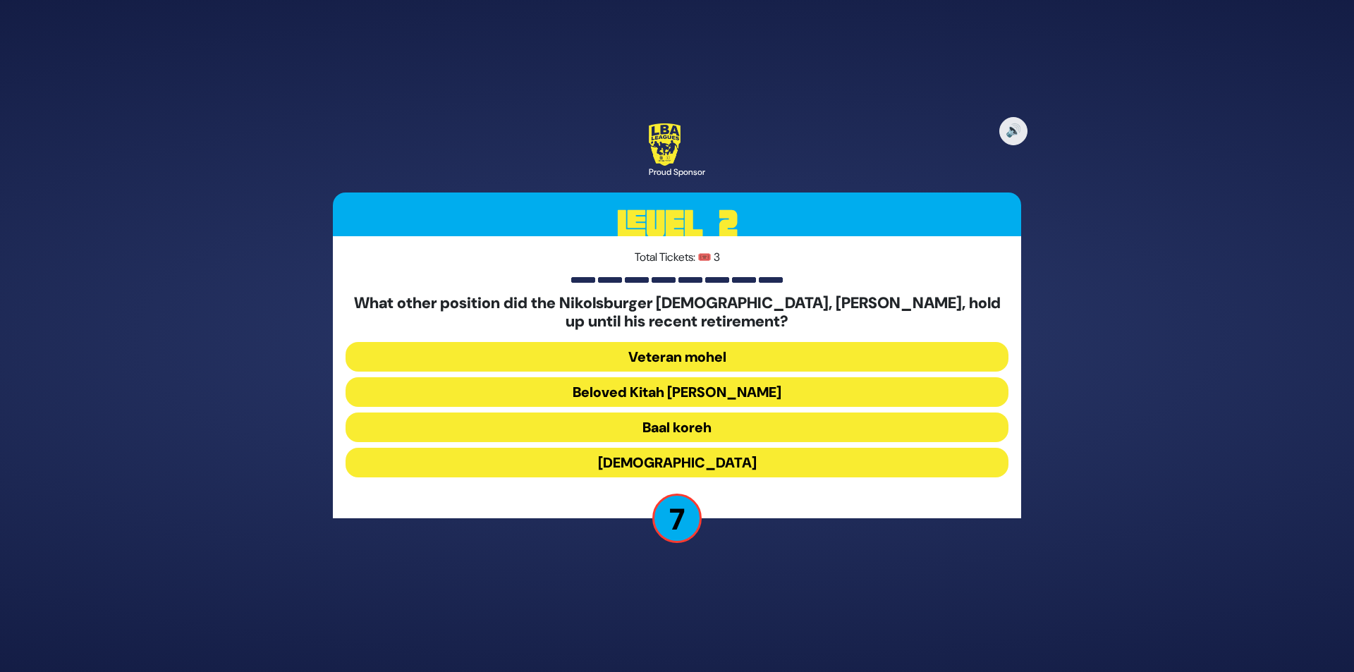
click at [737, 391] on button "Beloved Kitah Aleph Rebbi" at bounding box center [676, 392] width 663 height 30
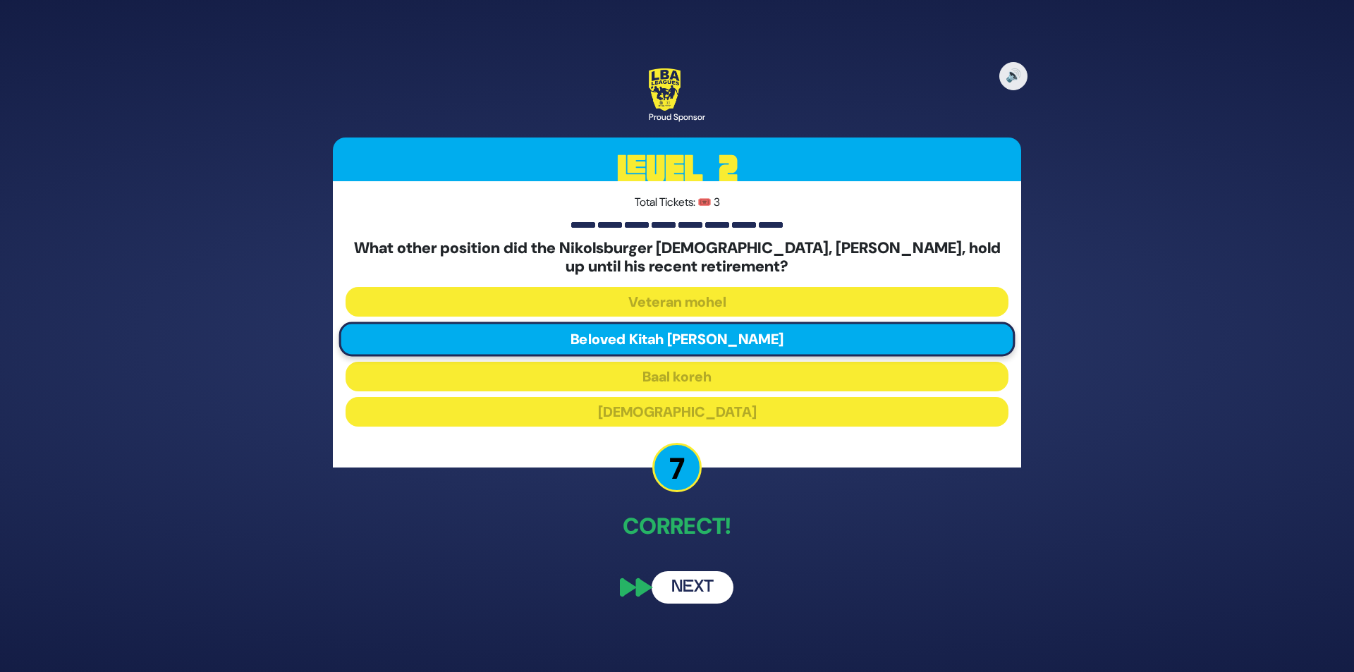
click at [689, 589] on button "Next" at bounding box center [692, 587] width 82 height 32
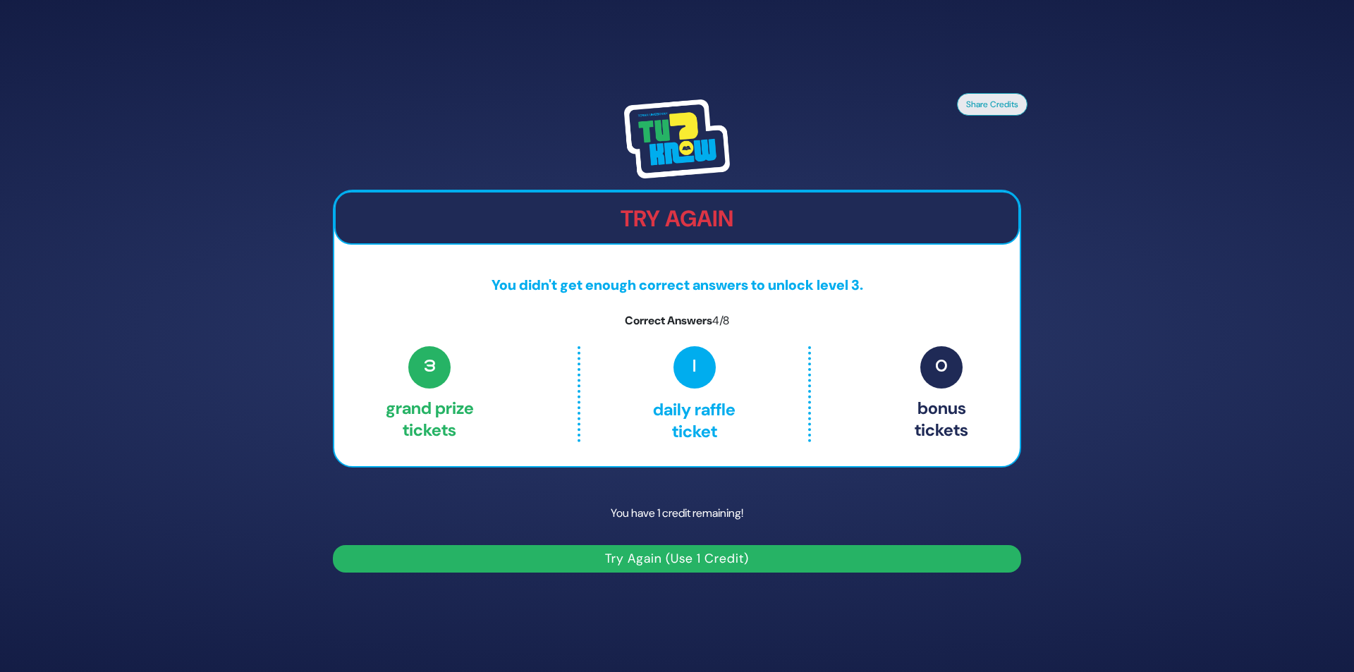
click at [687, 561] on button "Try Again (Use 1 Credit)" at bounding box center [677, 558] width 688 height 27
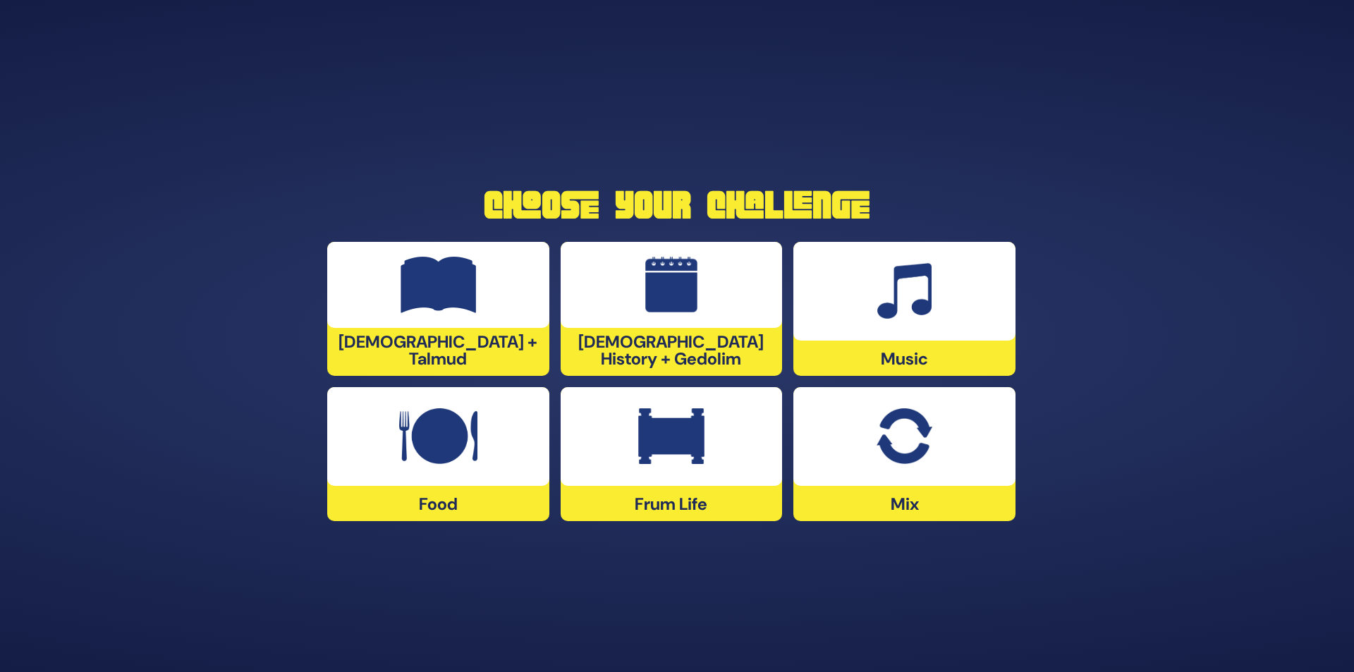
click at [454, 437] on img at bounding box center [438, 436] width 78 height 56
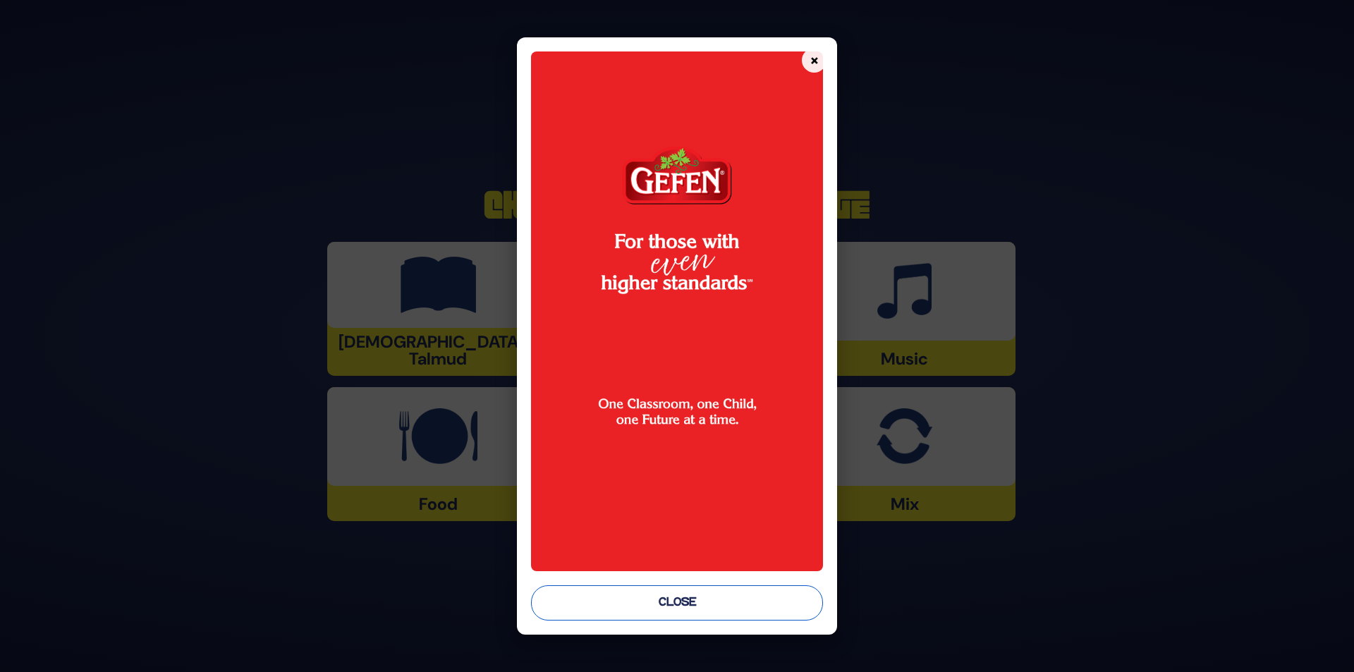
click at [692, 603] on button "Close" at bounding box center [677, 602] width 293 height 35
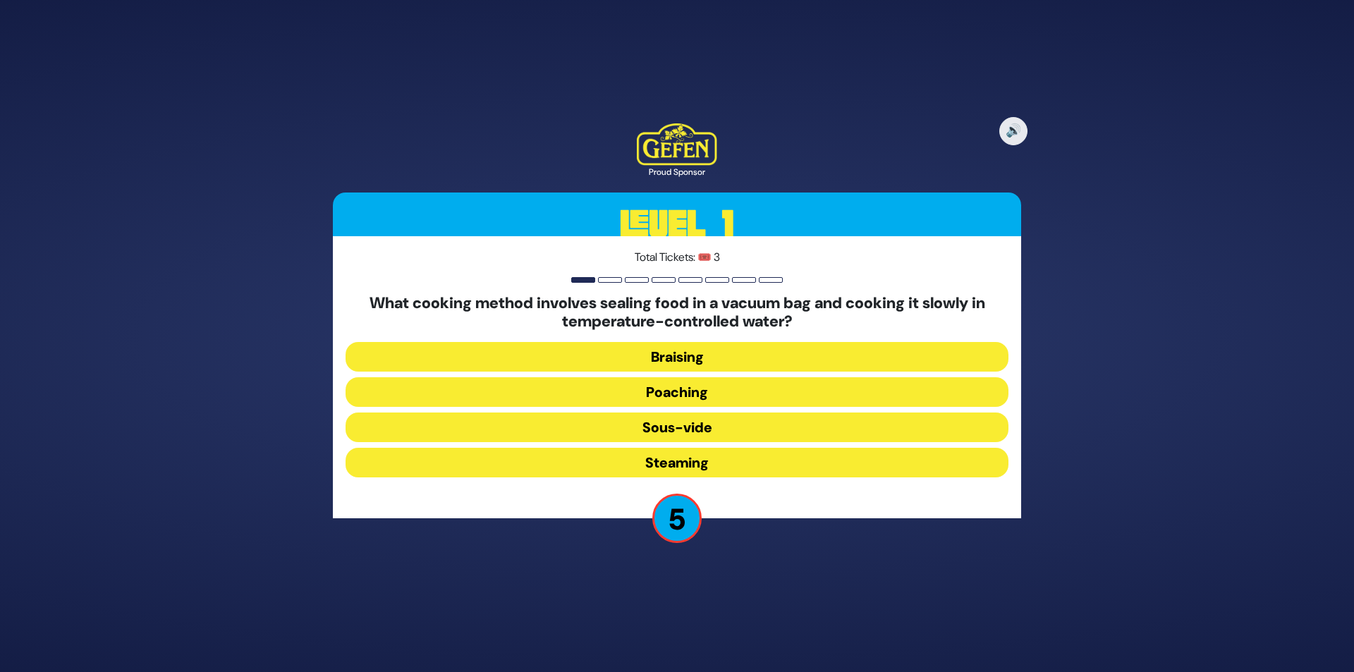
click at [699, 392] on button "Poaching" at bounding box center [676, 392] width 663 height 30
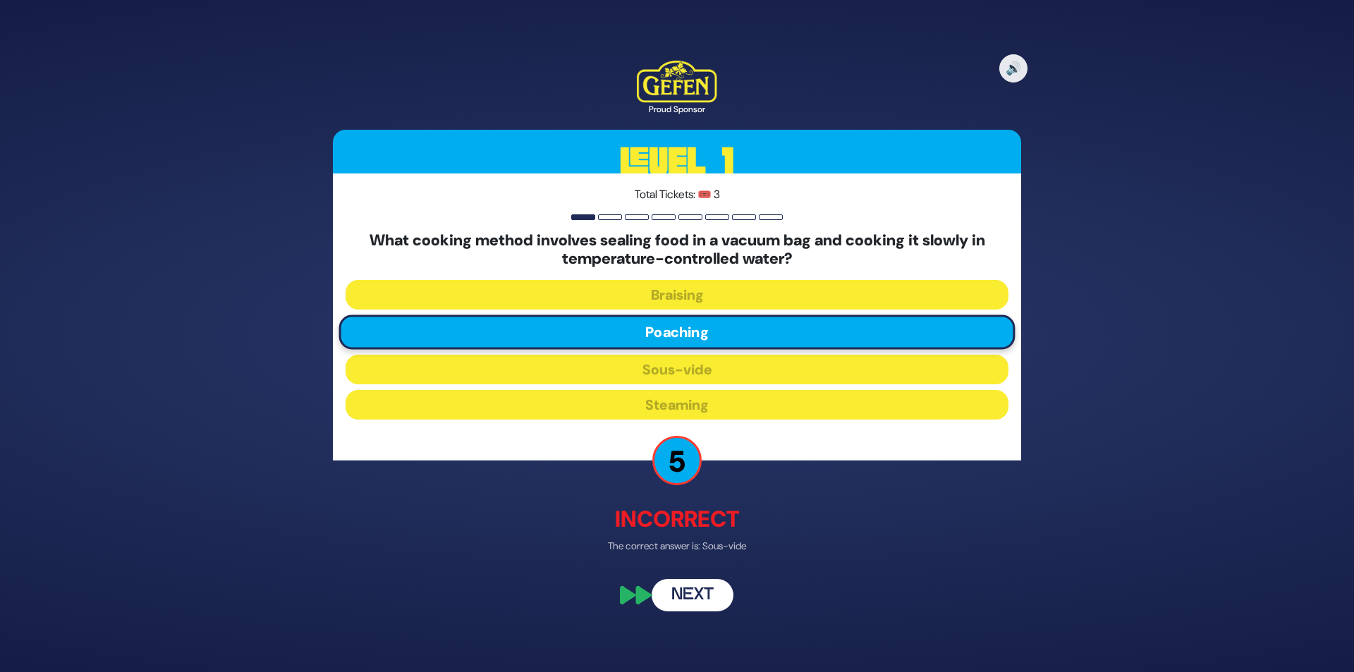
click at [698, 591] on button "Next" at bounding box center [692, 595] width 82 height 32
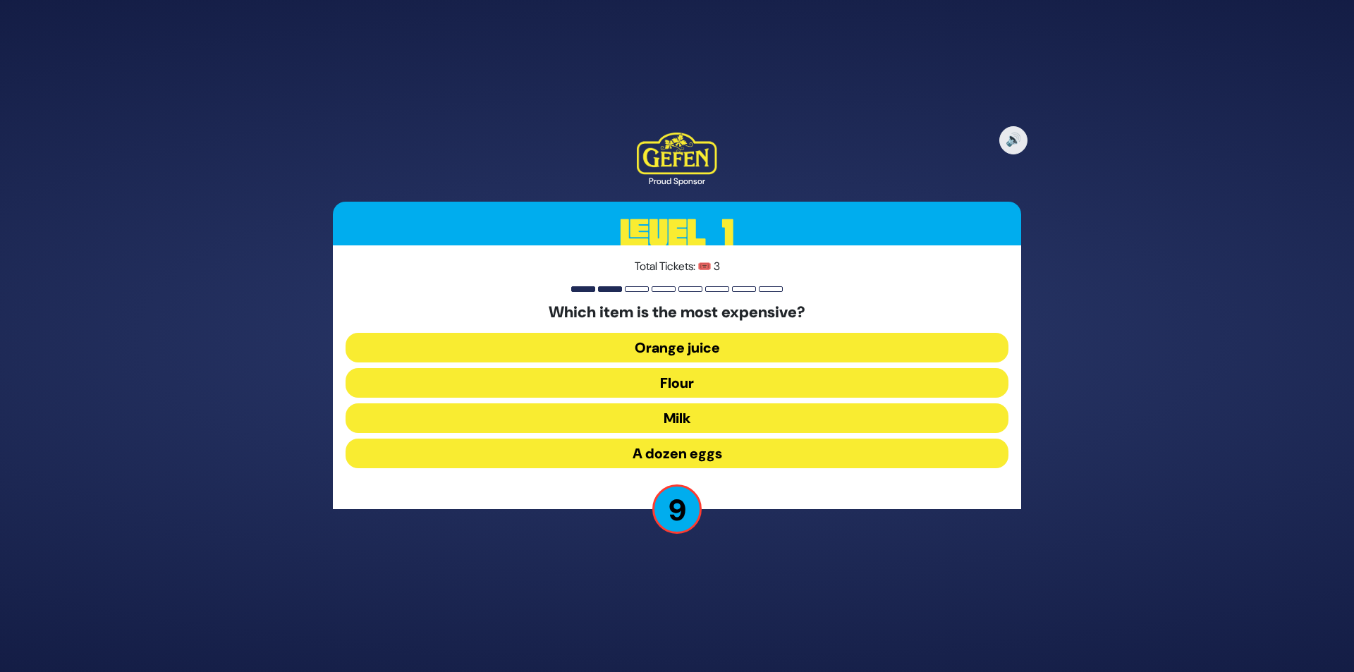
click at [734, 451] on button "A dozen eggs" at bounding box center [676, 454] width 663 height 30
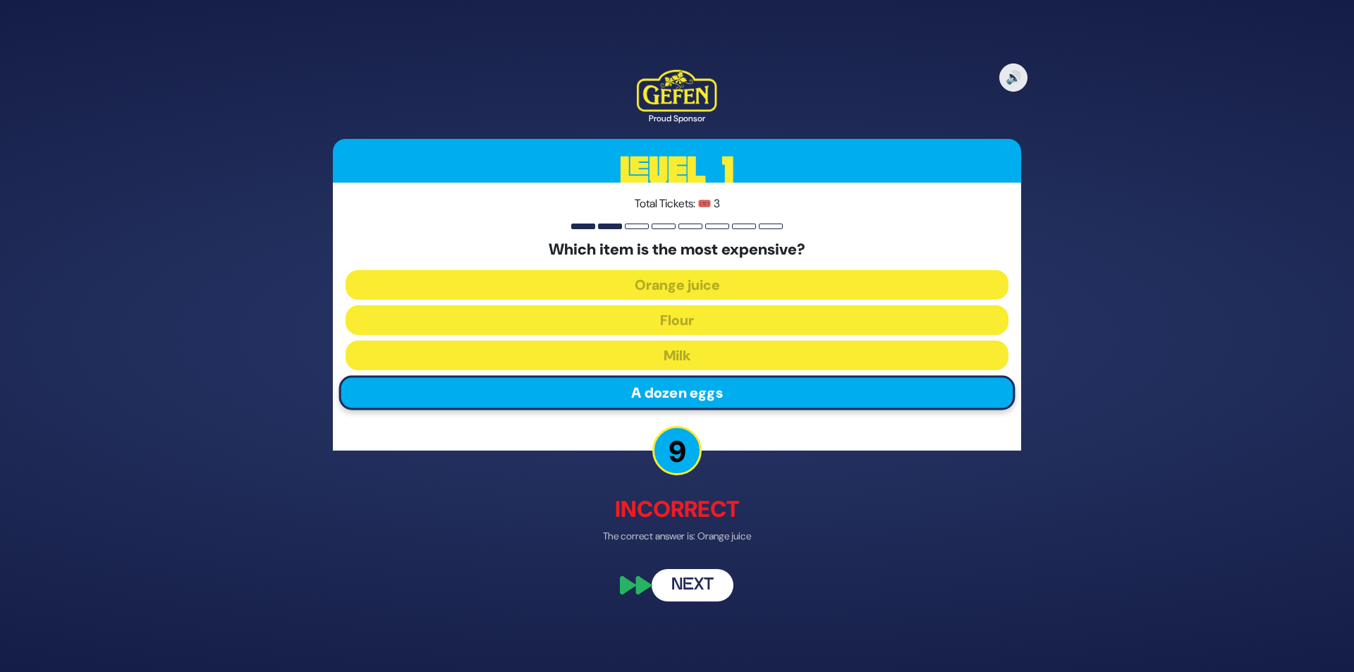
click at [698, 586] on button "Next" at bounding box center [692, 586] width 82 height 32
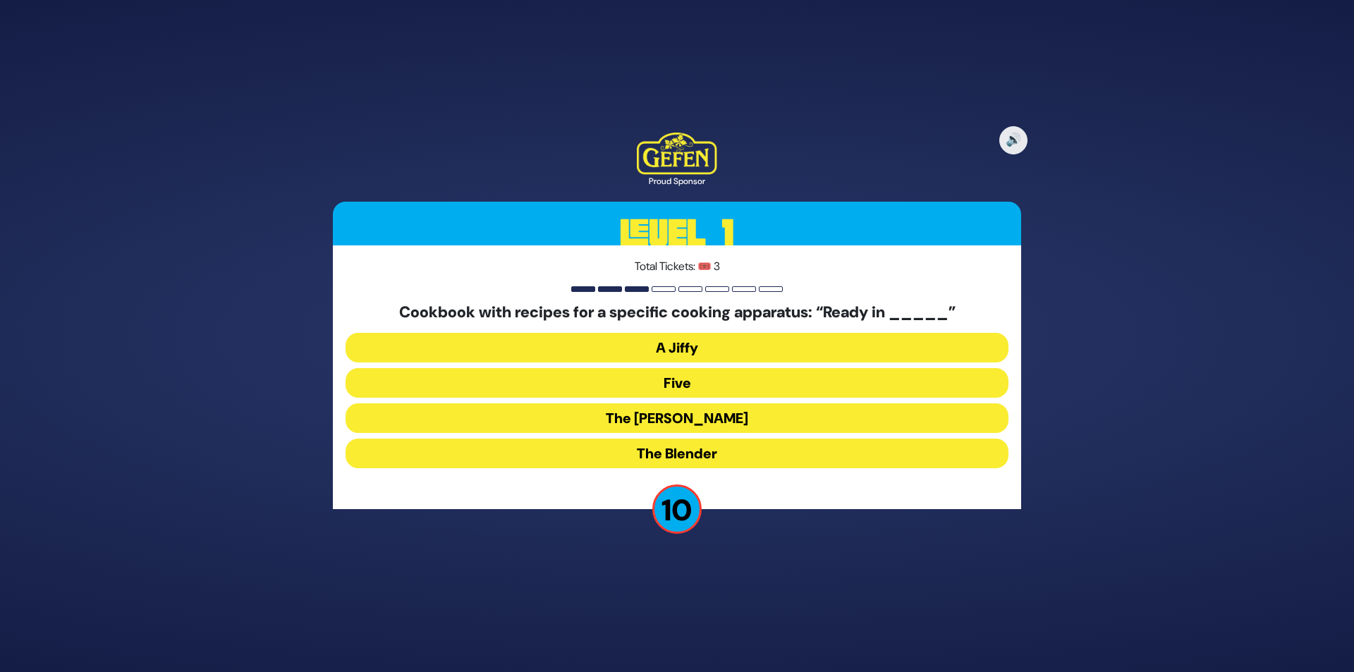
click at [680, 348] on button "A Jiffy" at bounding box center [676, 348] width 663 height 30
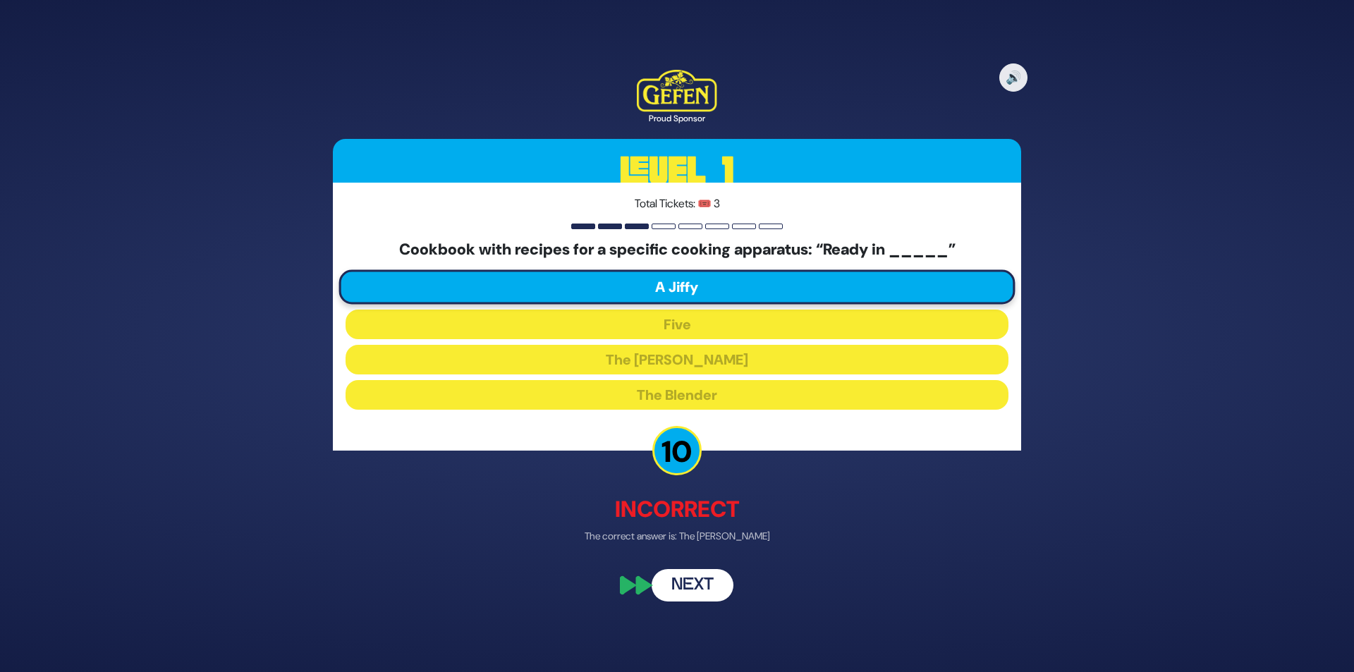
click at [691, 584] on button "Next" at bounding box center [692, 586] width 82 height 32
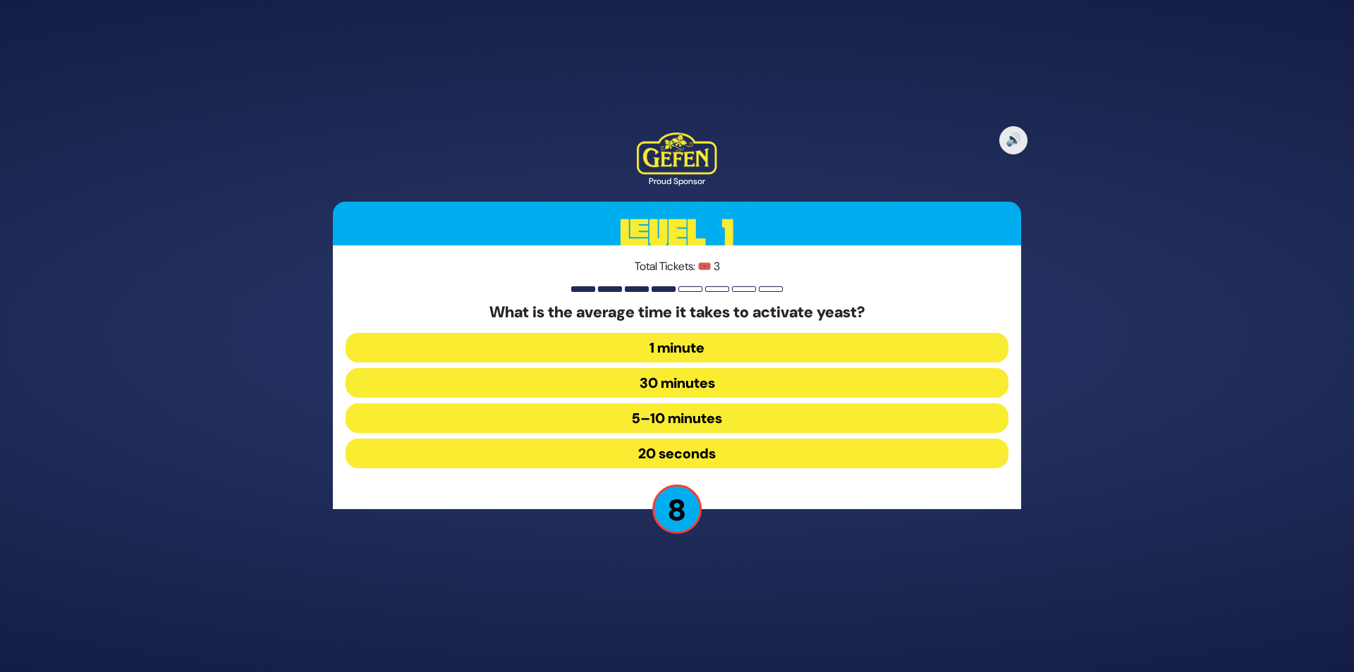
click at [694, 449] on button "20 seconds" at bounding box center [676, 454] width 663 height 30
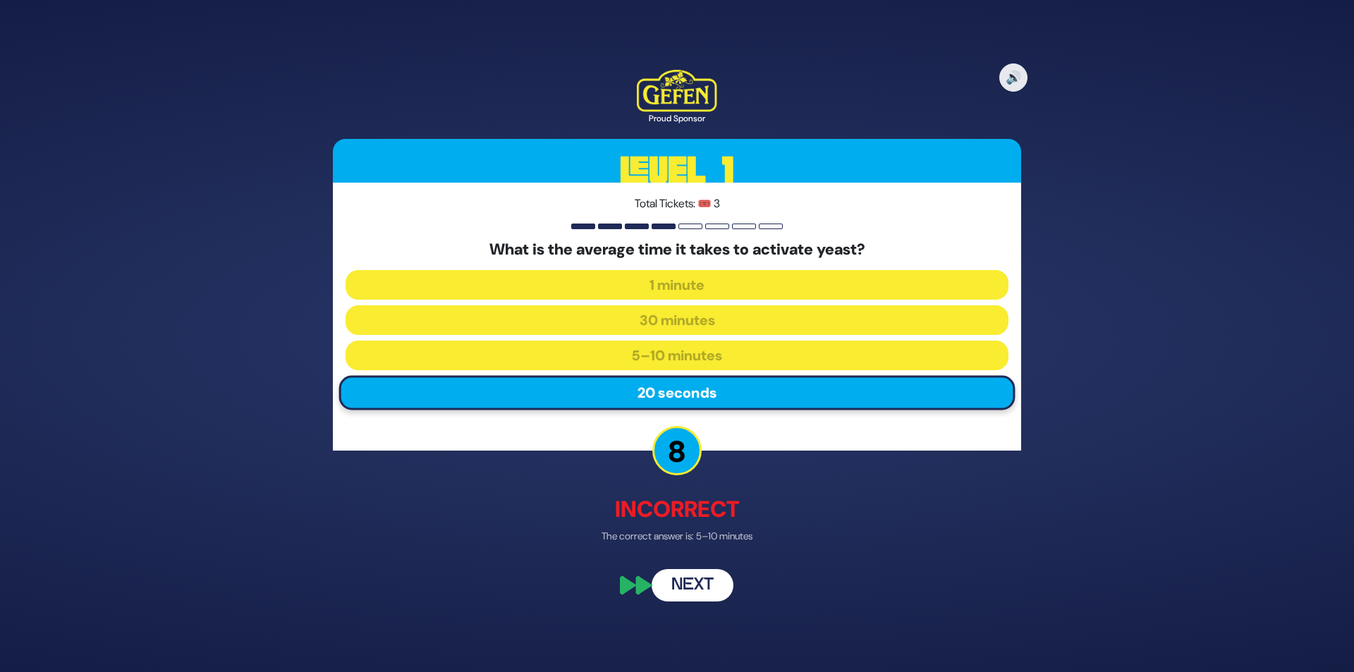
click at [697, 586] on button "Next" at bounding box center [692, 586] width 82 height 32
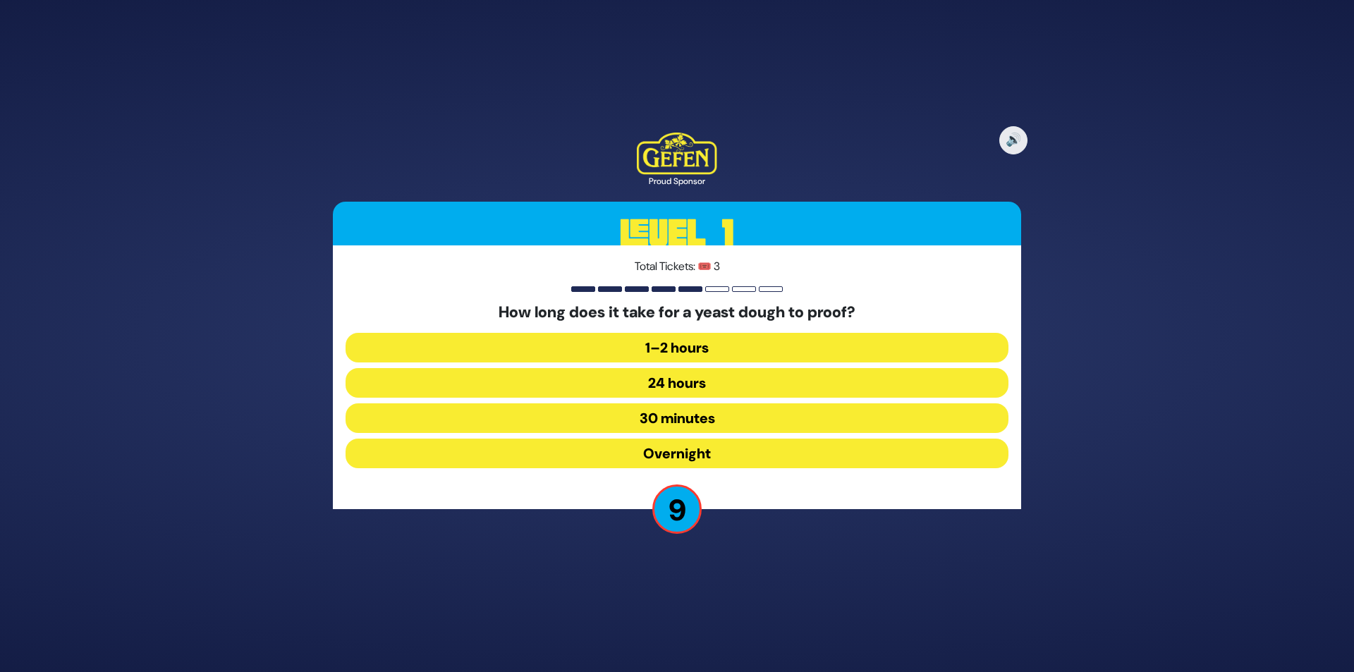
click at [704, 417] on button "30 minutes" at bounding box center [676, 418] width 663 height 30
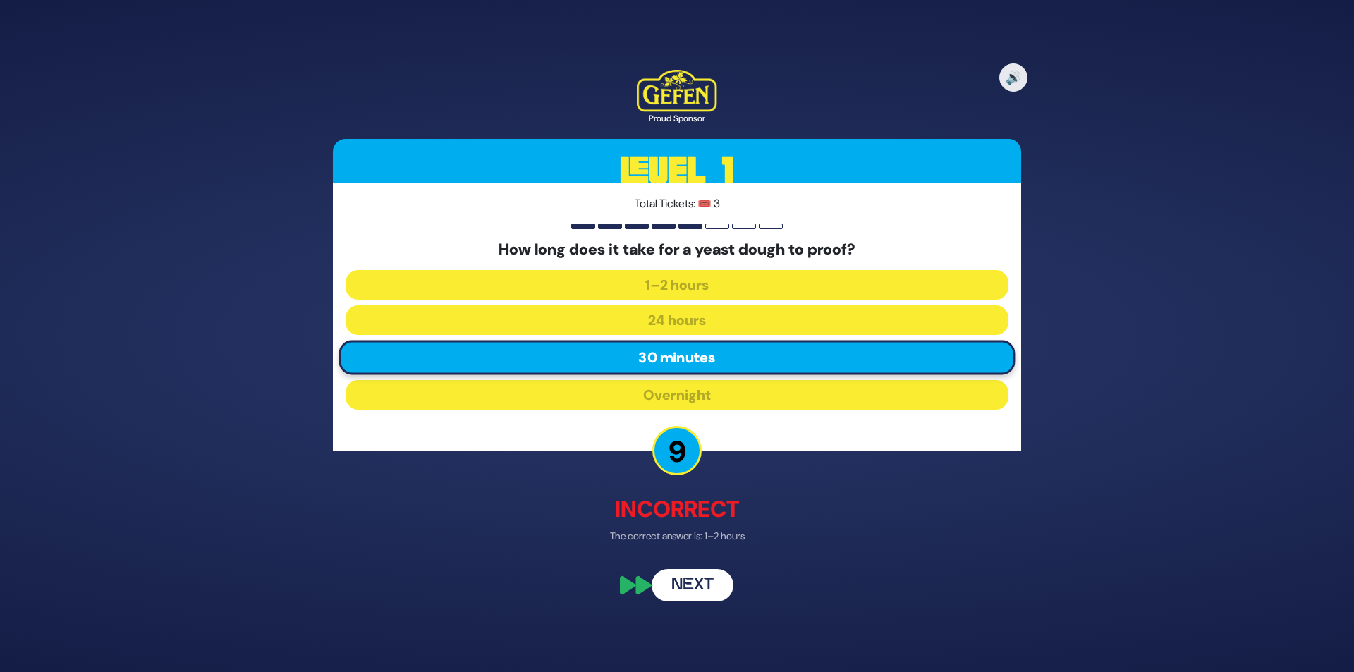
click at [711, 582] on button "Next" at bounding box center [692, 586] width 82 height 32
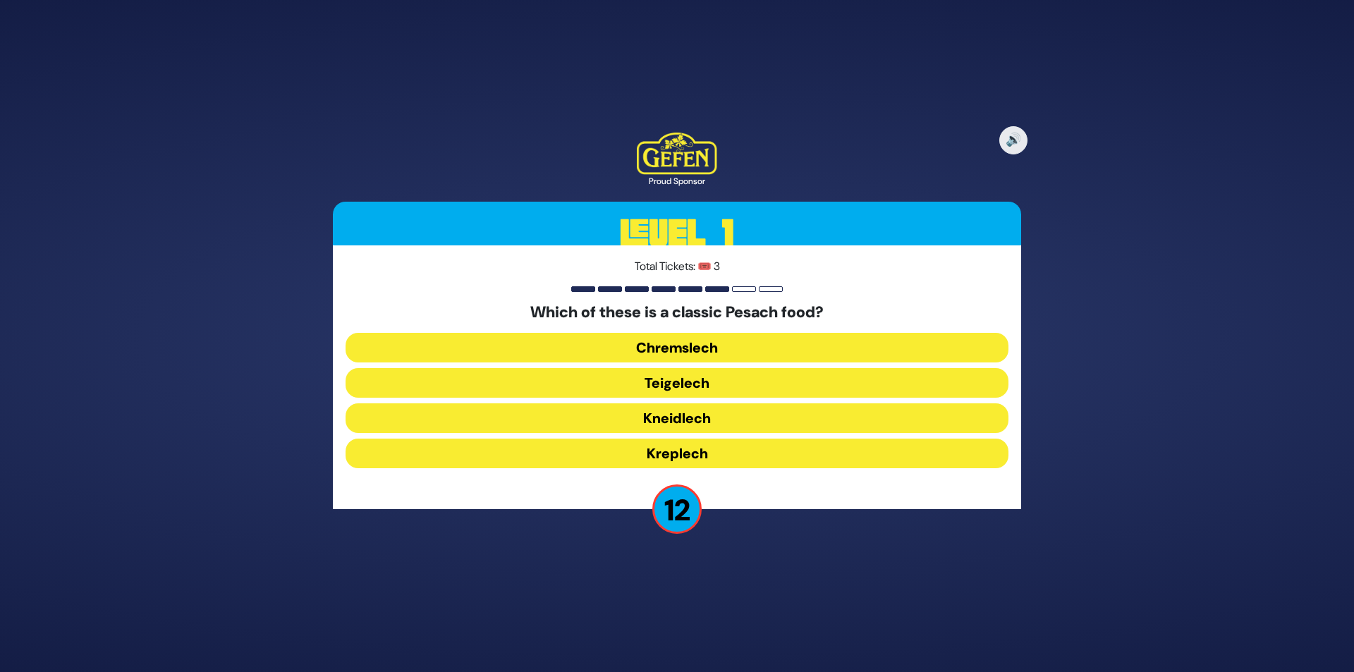
click at [719, 348] on button "Chremslech" at bounding box center [676, 348] width 663 height 30
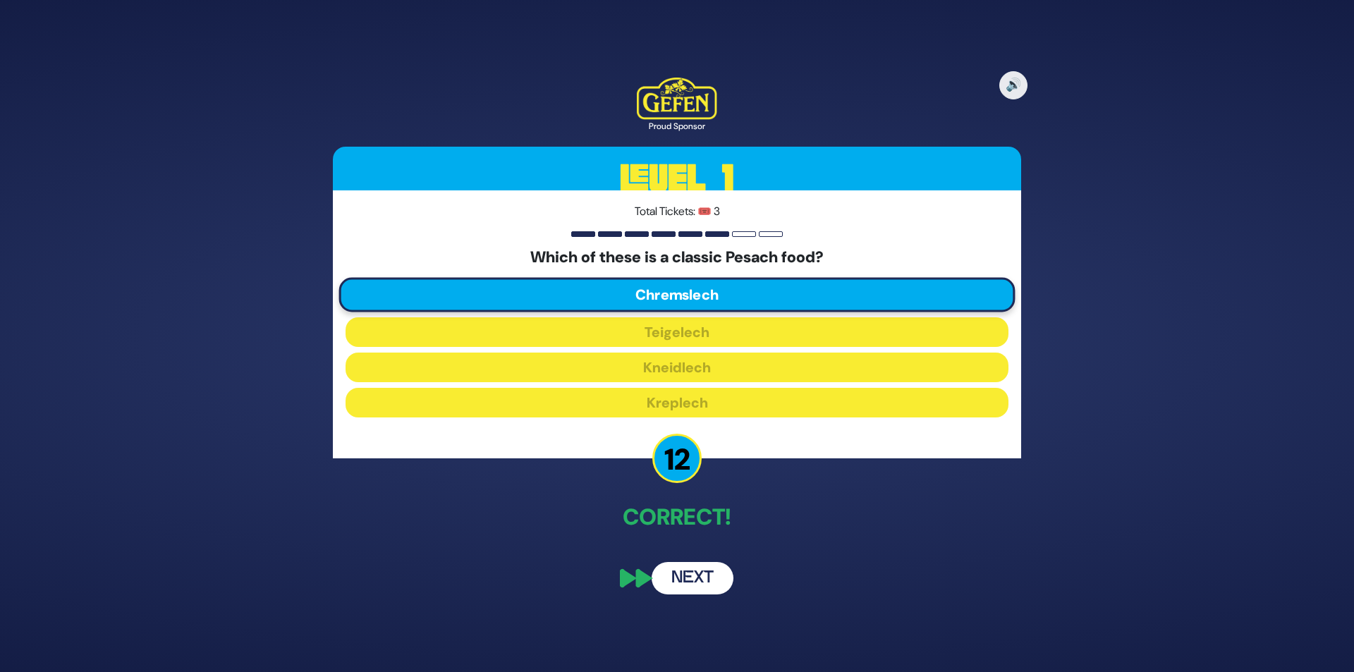
click at [697, 570] on button "Next" at bounding box center [692, 578] width 82 height 32
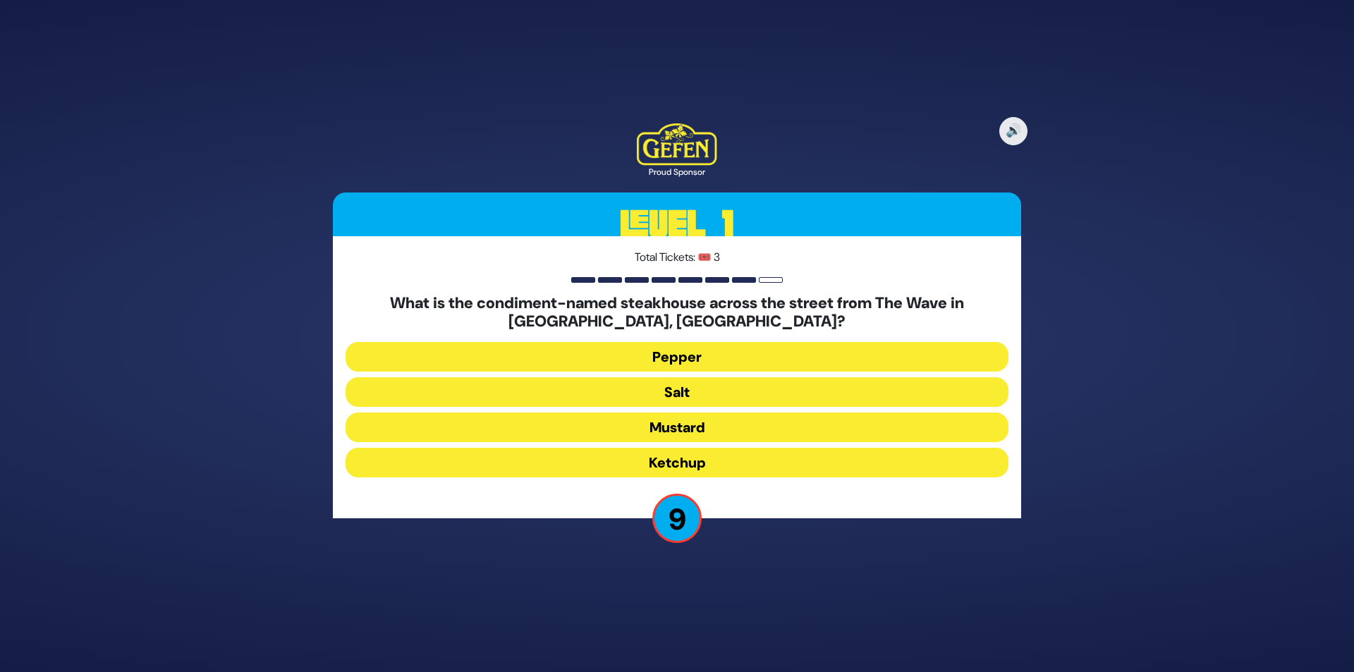
click at [687, 393] on button "Salt" at bounding box center [676, 392] width 663 height 30
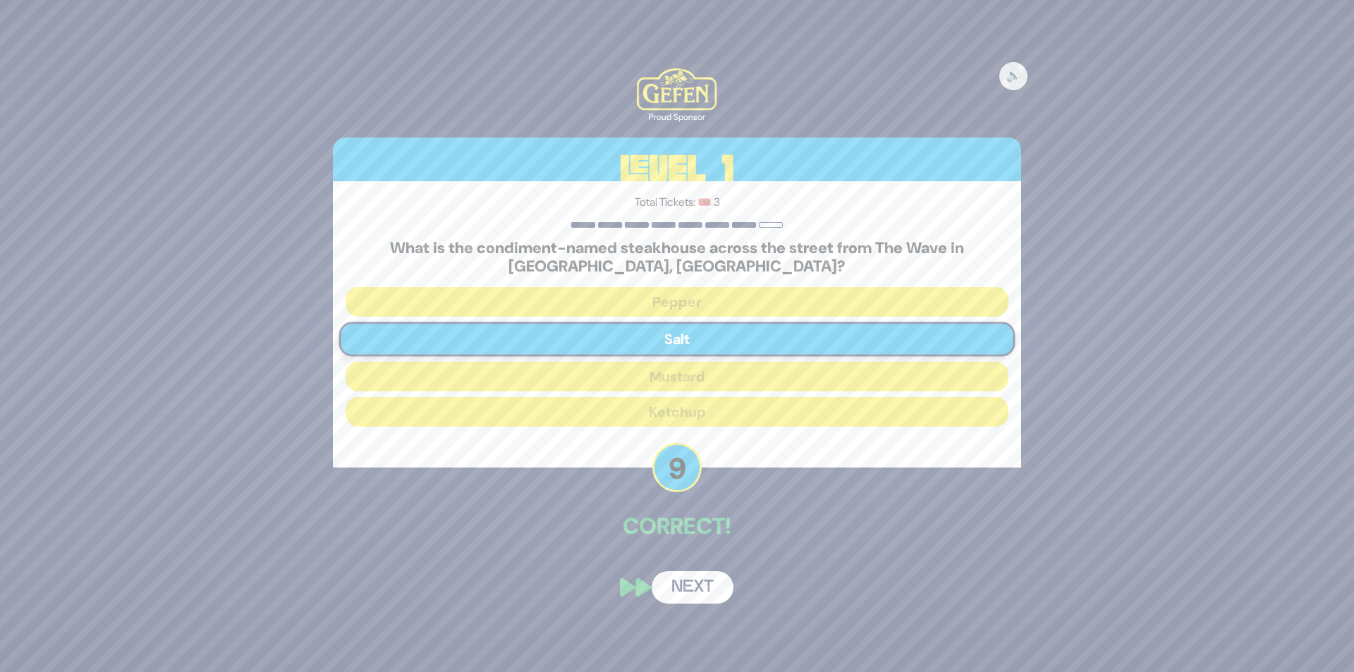
click at [692, 586] on button "Next" at bounding box center [692, 587] width 82 height 32
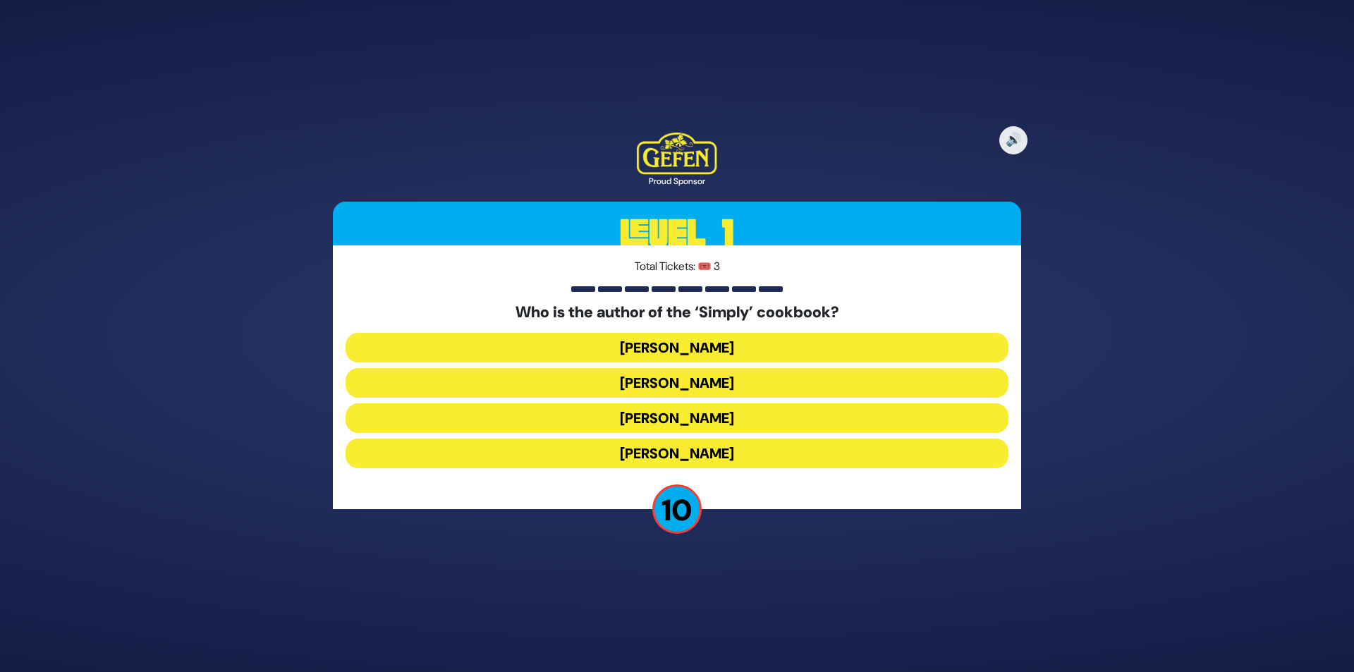
click at [692, 418] on button "[PERSON_NAME]" at bounding box center [676, 418] width 663 height 30
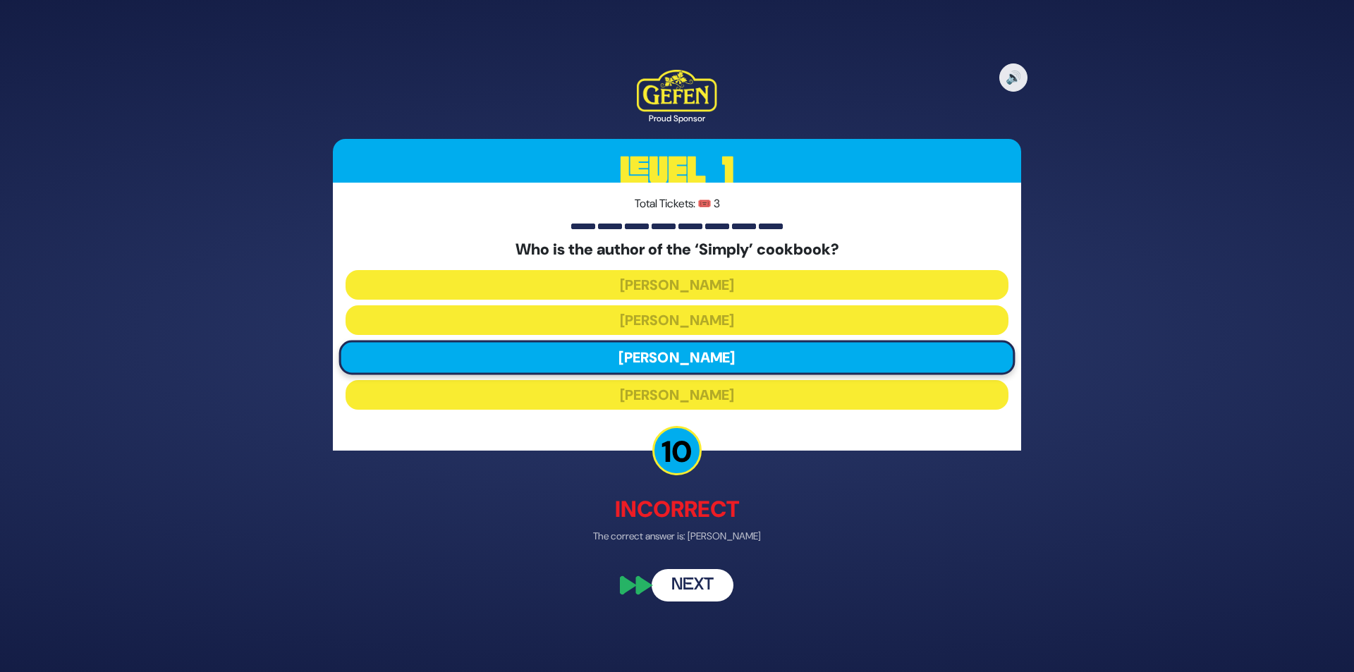
click at [698, 576] on button "Next" at bounding box center [692, 586] width 82 height 32
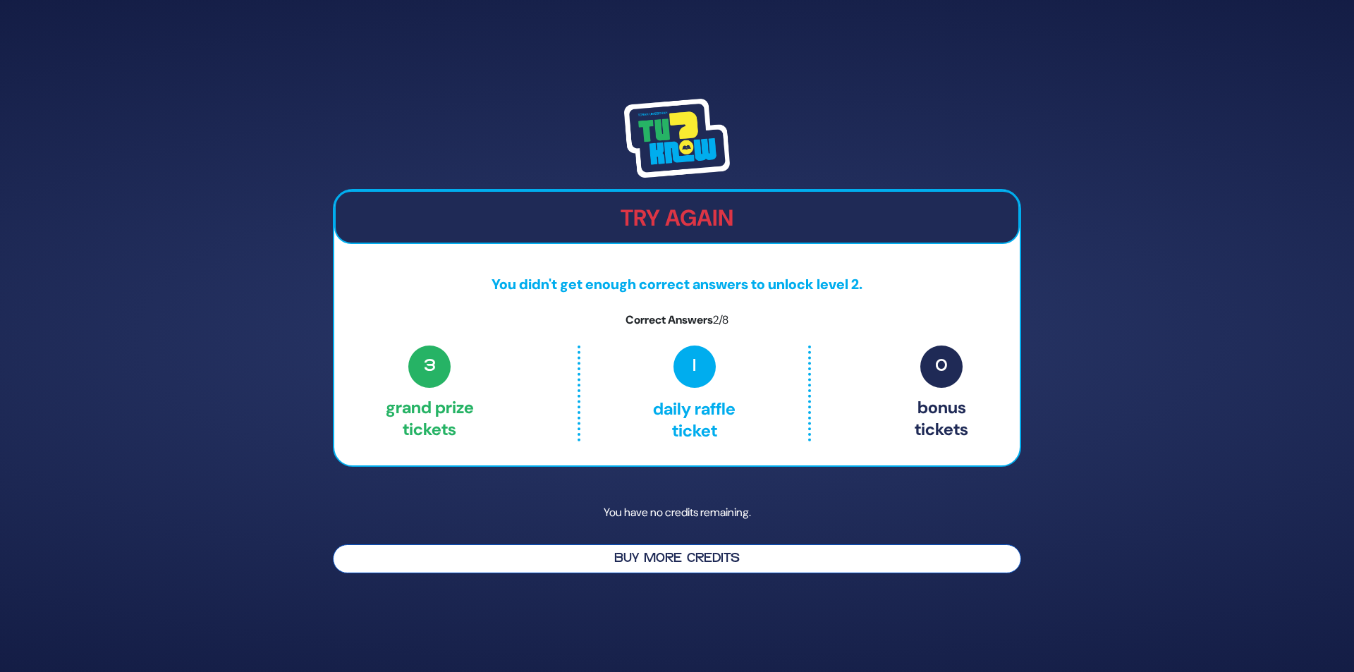
click at [677, 556] on button "Buy More Credits" at bounding box center [677, 558] width 688 height 29
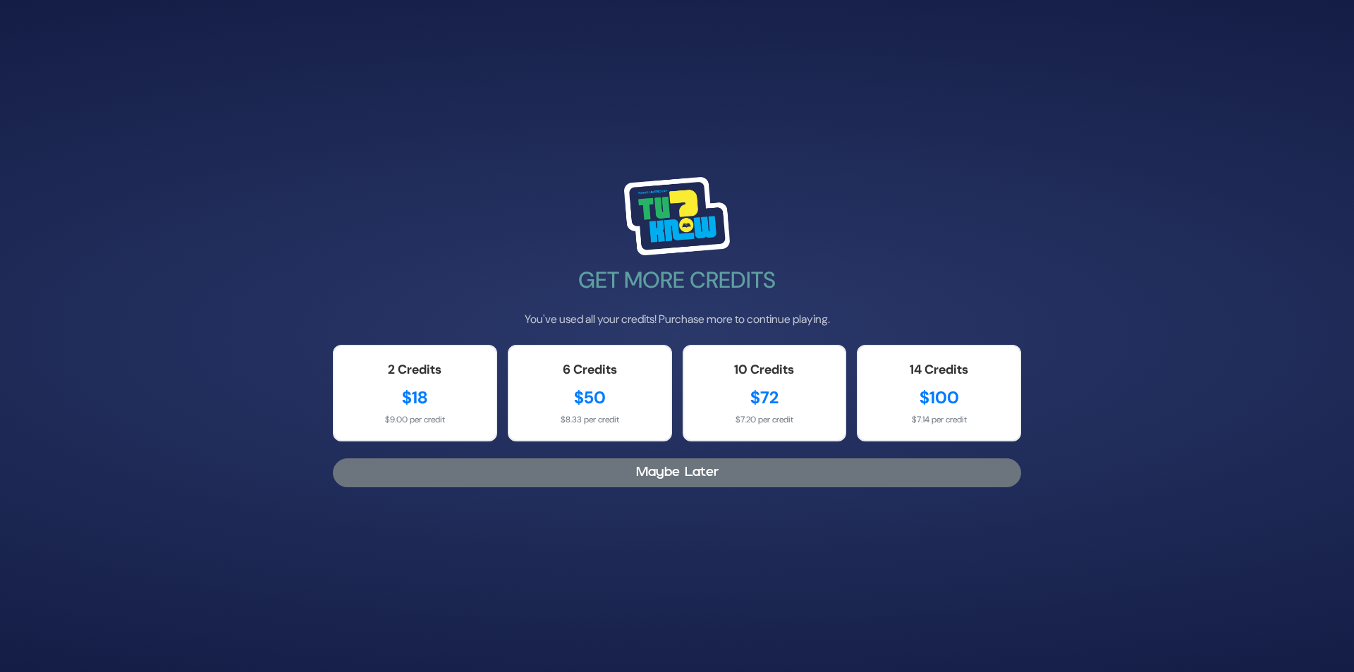
click at [682, 475] on button "Maybe Later" at bounding box center [677, 472] width 688 height 29
